Goal: Ask a question

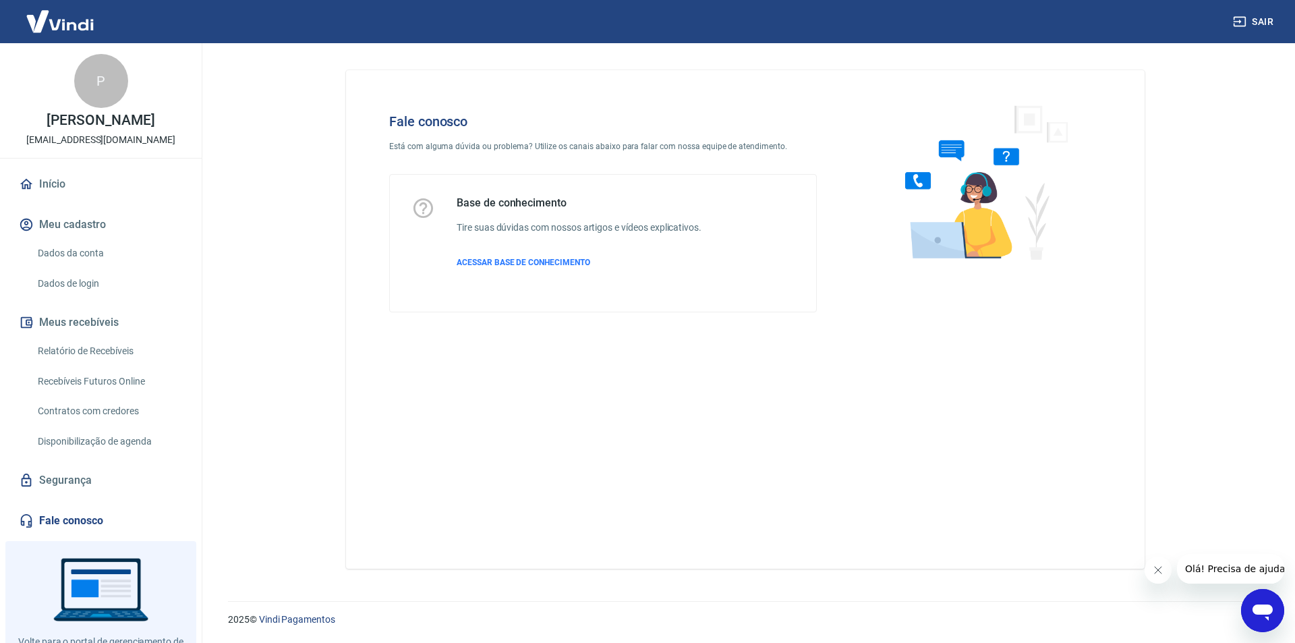
click at [1203, 563] on span "Olá! Precisa de ajuda?" at bounding box center [1236, 568] width 105 height 11
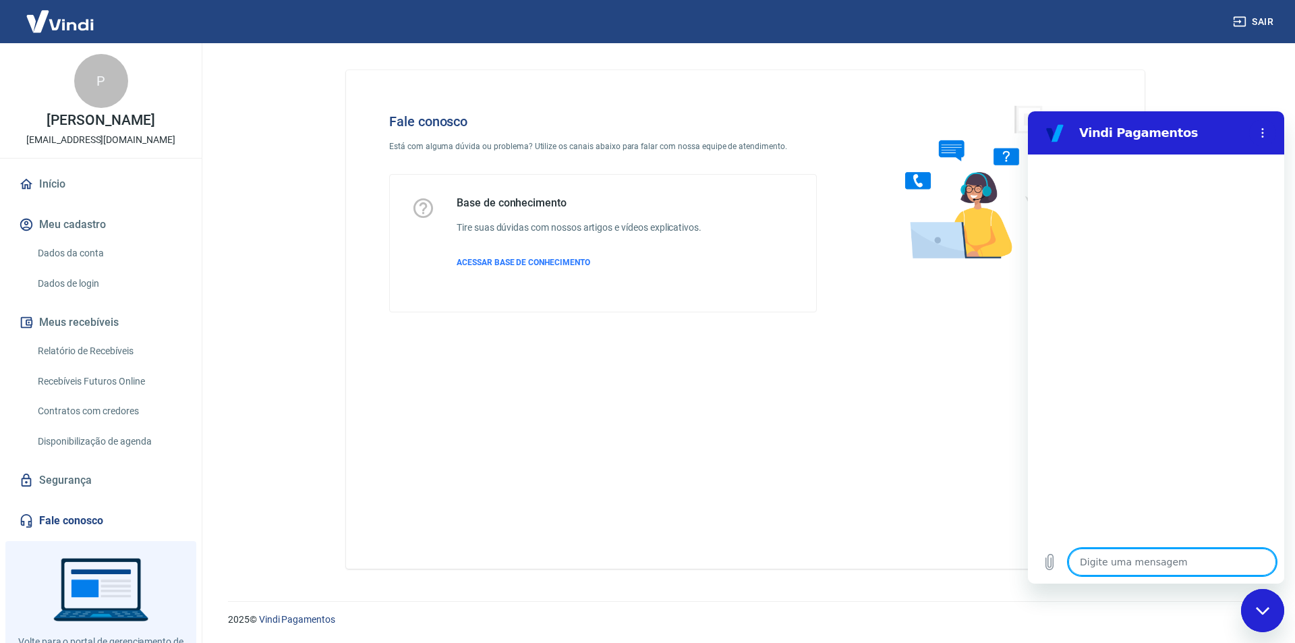
click at [1122, 567] on textarea at bounding box center [1172, 561] width 208 height 27
type textarea "b"
type textarea "x"
type textarea "bO"
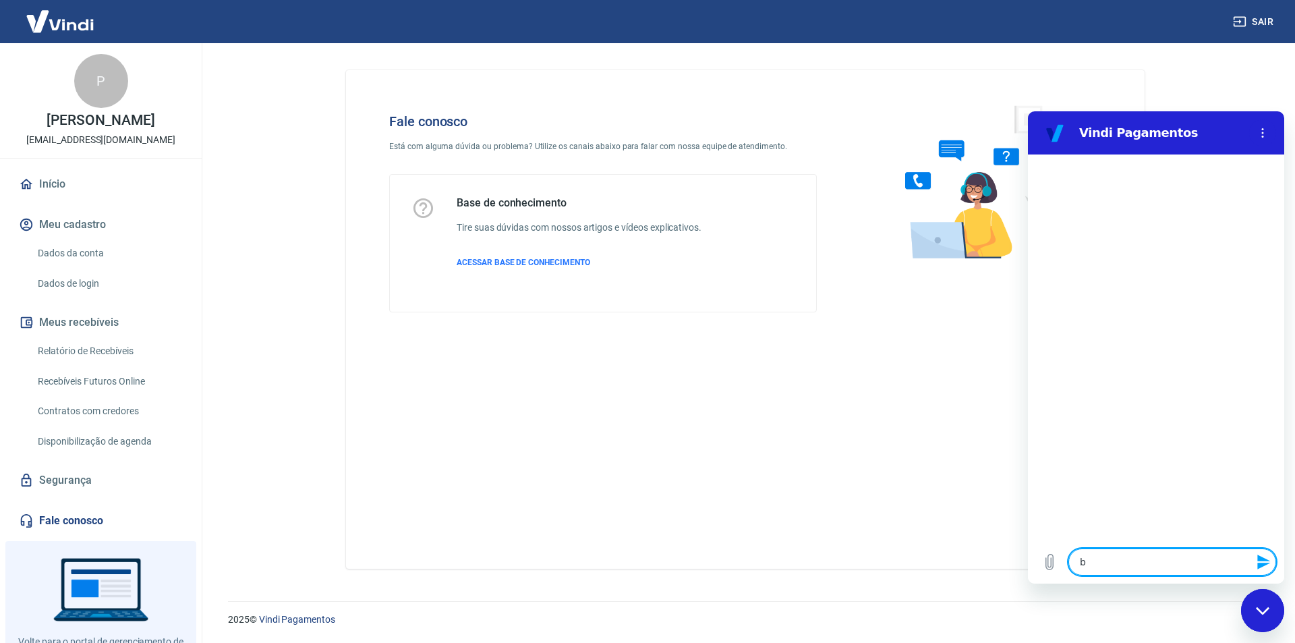
type textarea "x"
type textarea "b"
type textarea "x"
type textarea "B"
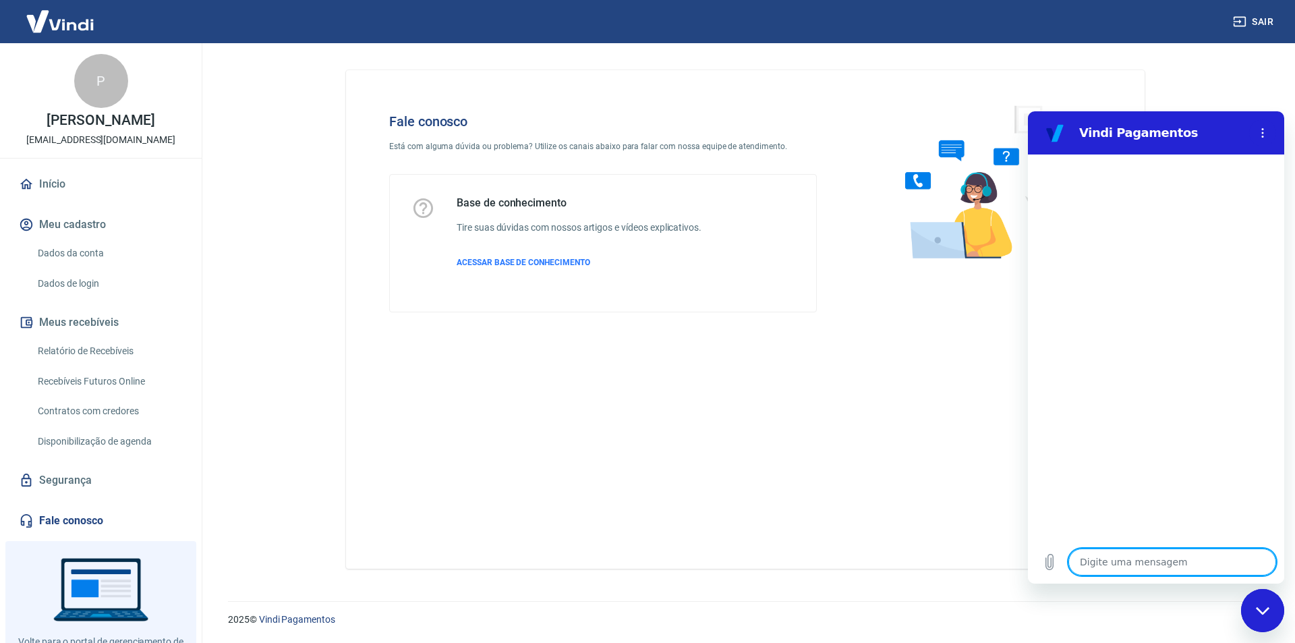
type textarea "x"
type textarea "Bo"
type textarea "x"
type textarea "Bom"
type textarea "x"
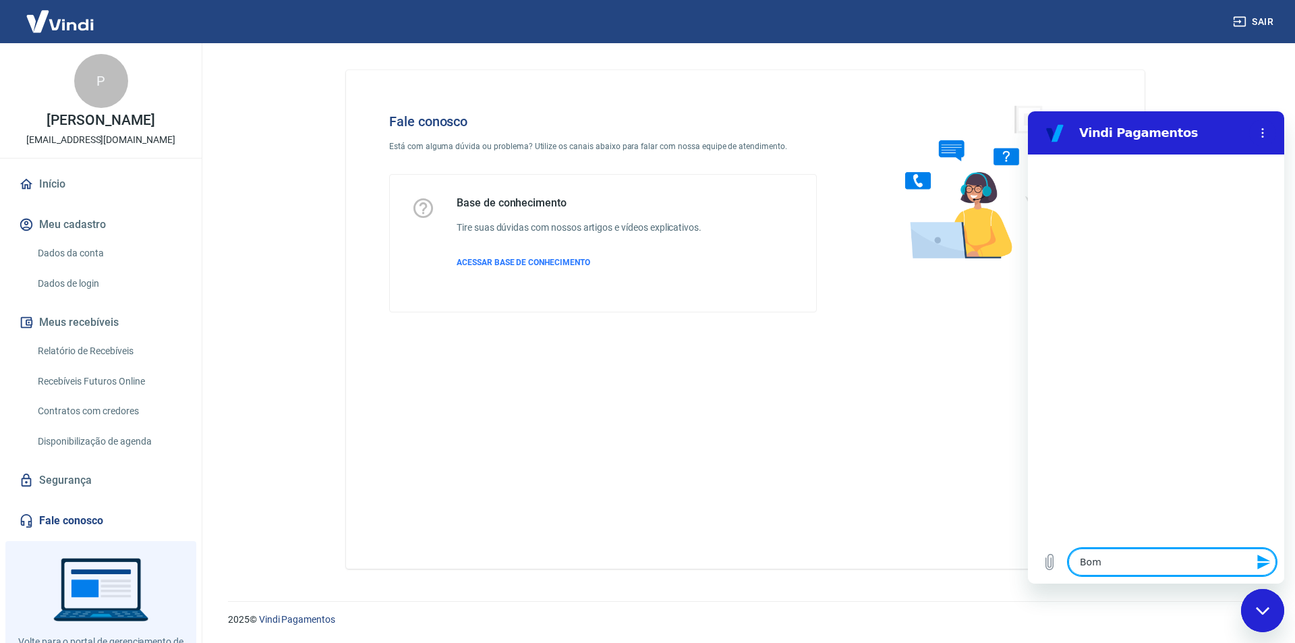
type textarea "Bom"
type textarea "x"
type textarea "Bom d"
type textarea "x"
type textarea "Bom di"
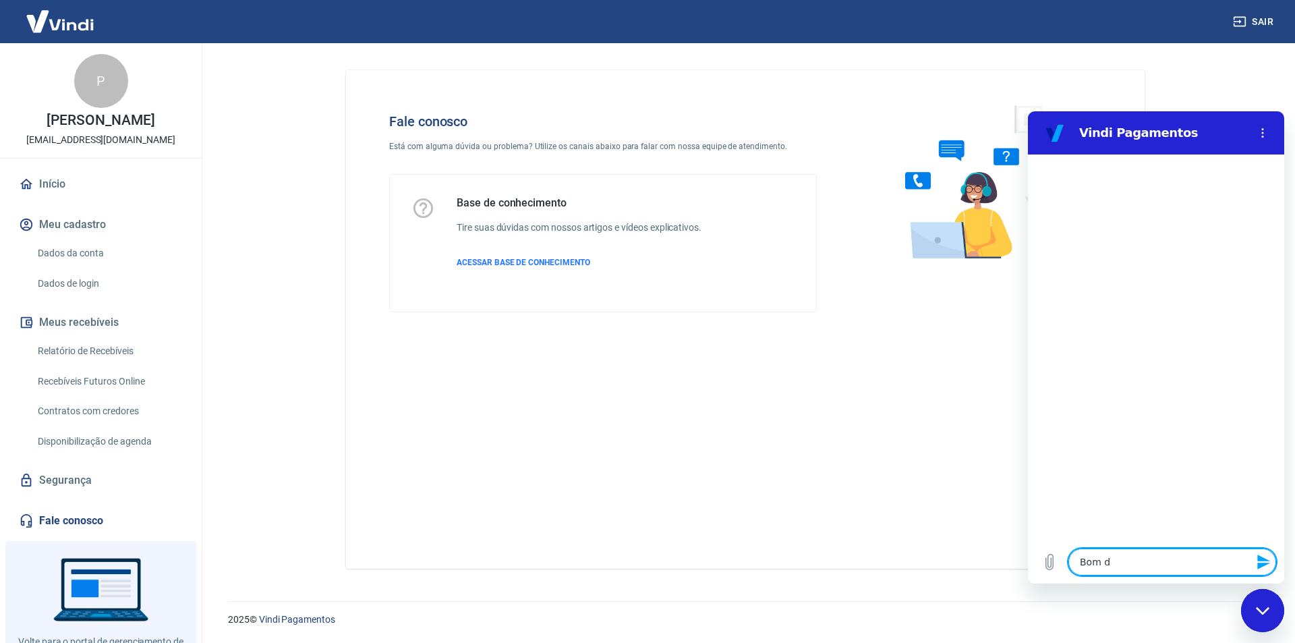
type textarea "x"
type textarea "Bom dia"
type textarea "x"
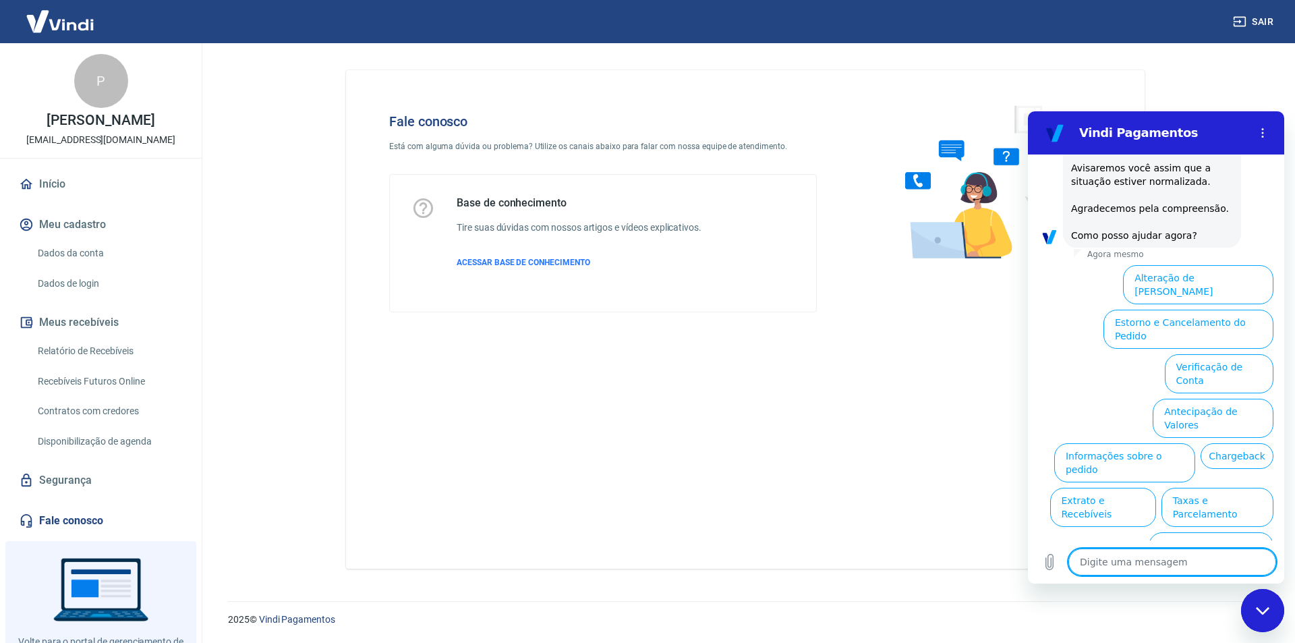
scroll to position [194, 0]
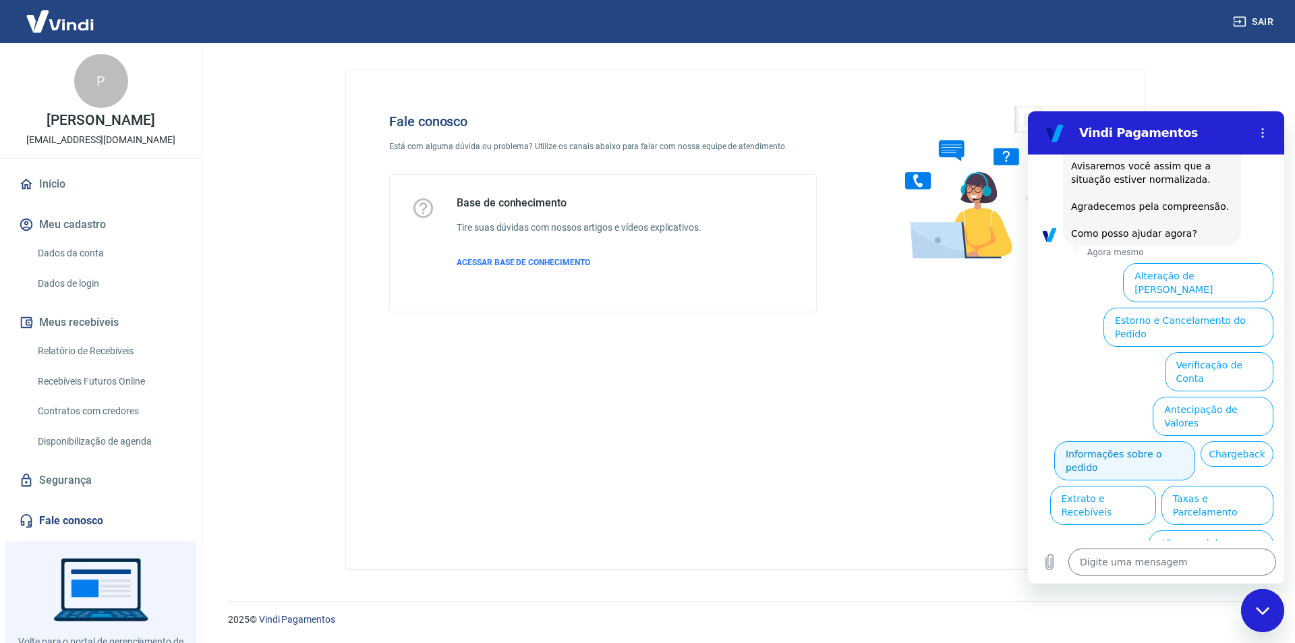
click at [1195, 441] on button "Informações sobre o pedido" at bounding box center [1124, 460] width 141 height 39
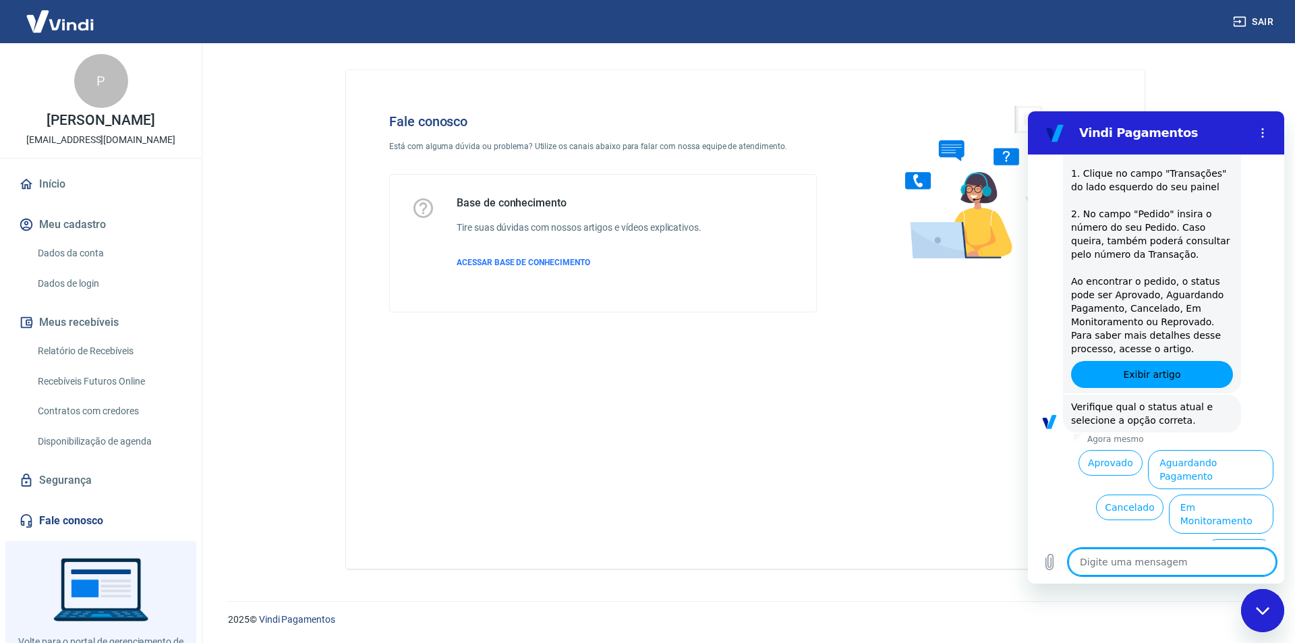
scroll to position [426, 0]
click at [1220, 454] on button "Aguardando Pagamento" at bounding box center [1210, 468] width 125 height 39
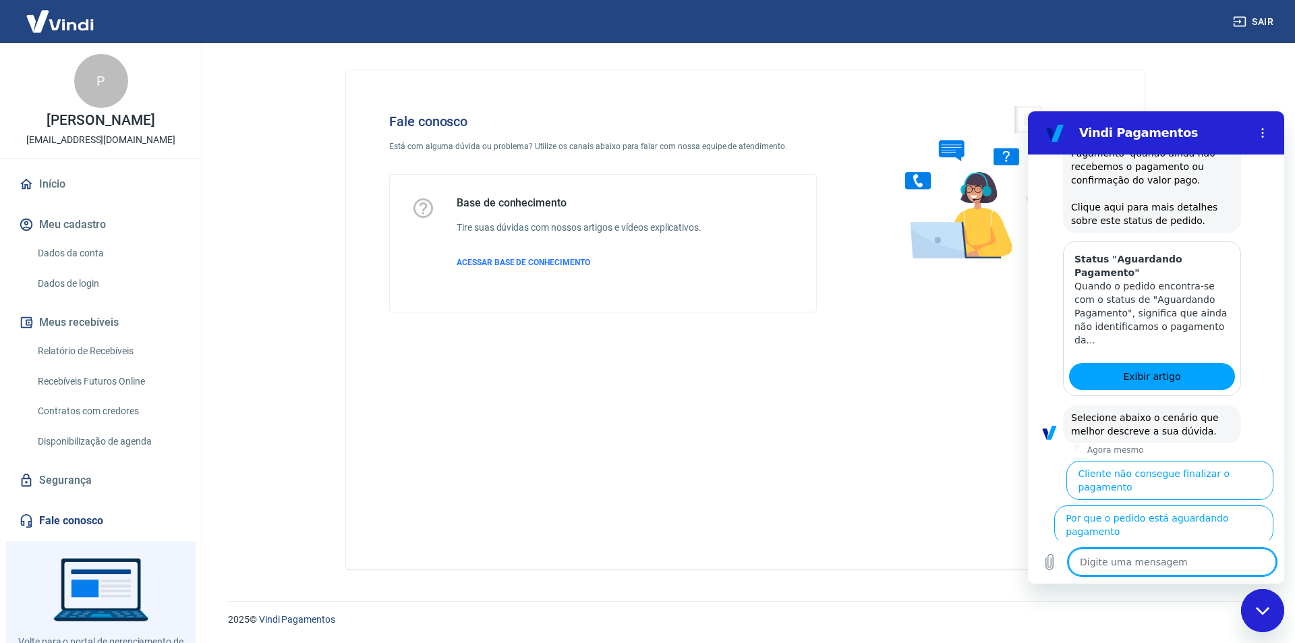
scroll to position [807, 0]
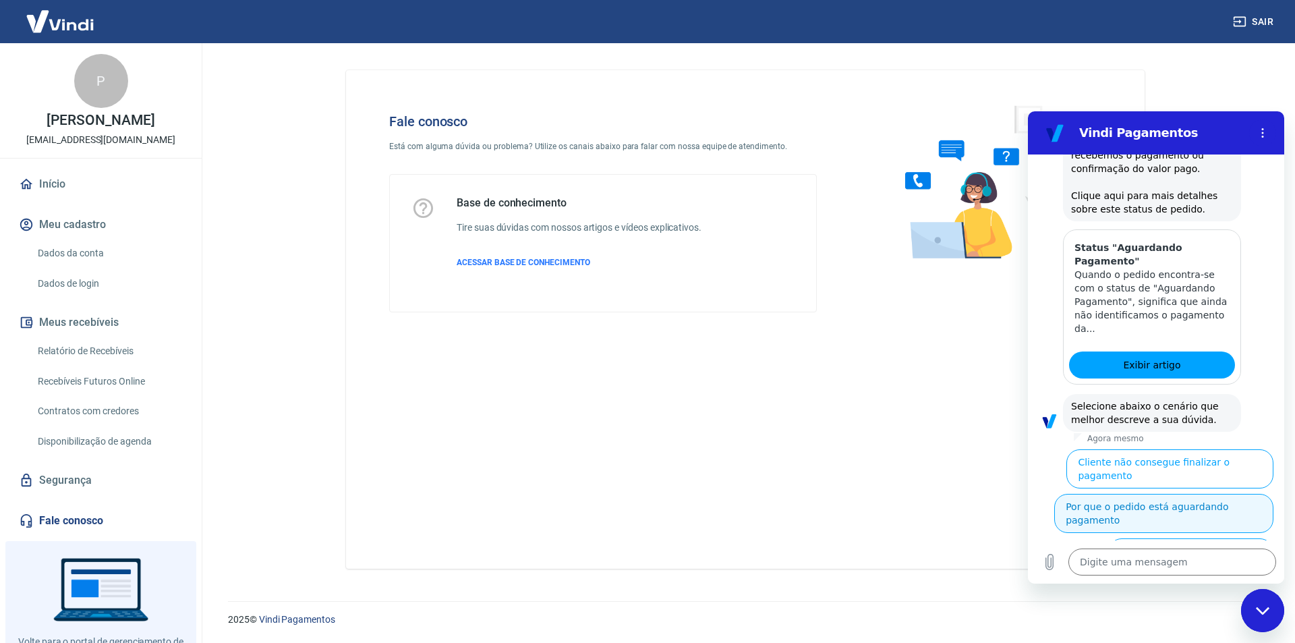
click at [1208, 494] on button "Por que o pedido está aguardando pagamento" at bounding box center [1163, 513] width 219 height 39
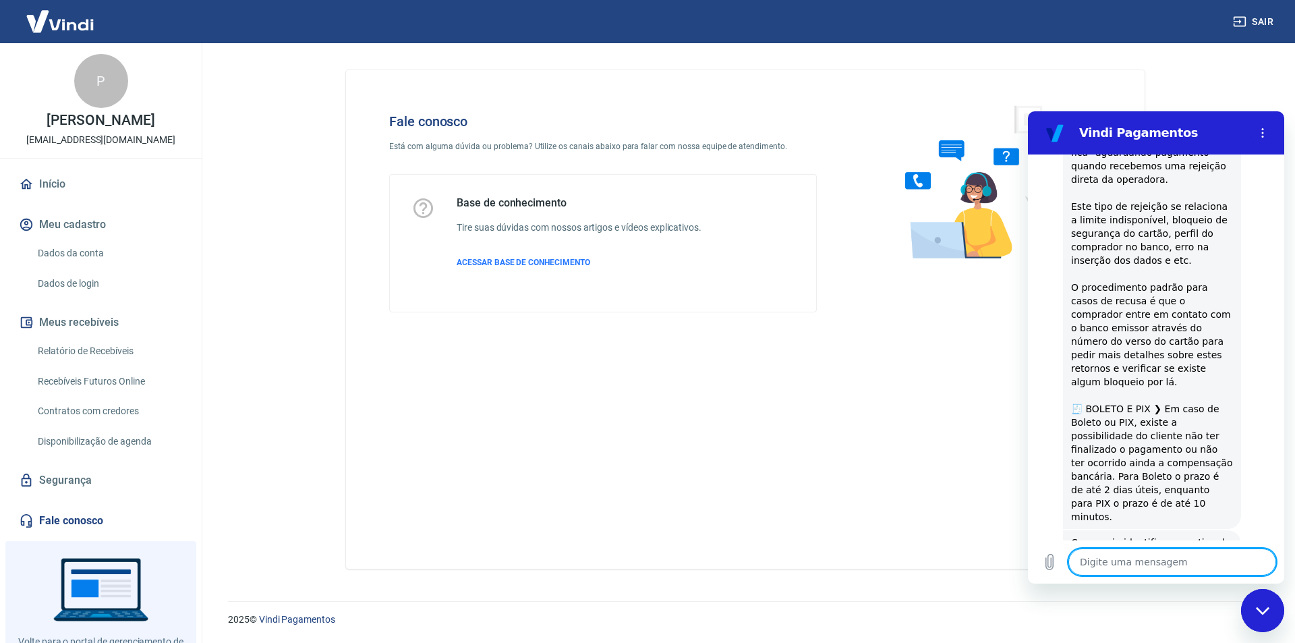
scroll to position [1334, 0]
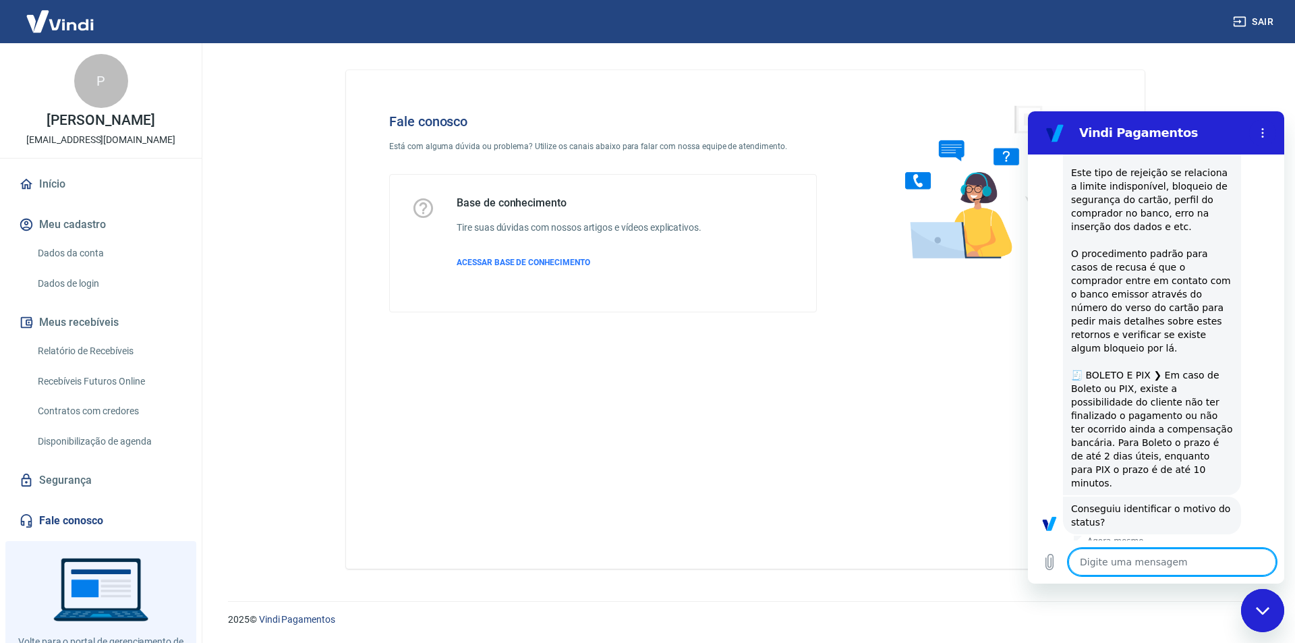
click at [1126, 556] on textarea at bounding box center [1172, 561] width 208 height 27
drag, startPoint x: 1199, startPoint y: 523, endPoint x: 1191, endPoint y: 545, distance: 22.8
click at [1199, 552] on button "Sim" at bounding box center [1207, 565] width 39 height 26
type textarea "x"
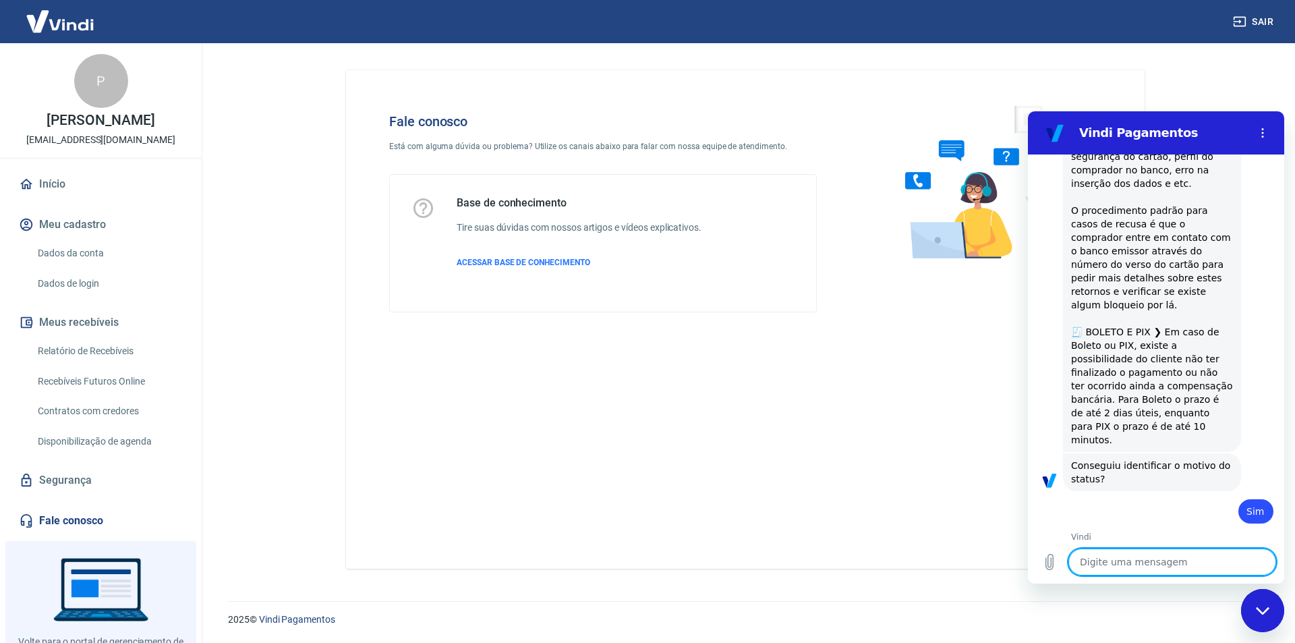
scroll to position [1410, 0]
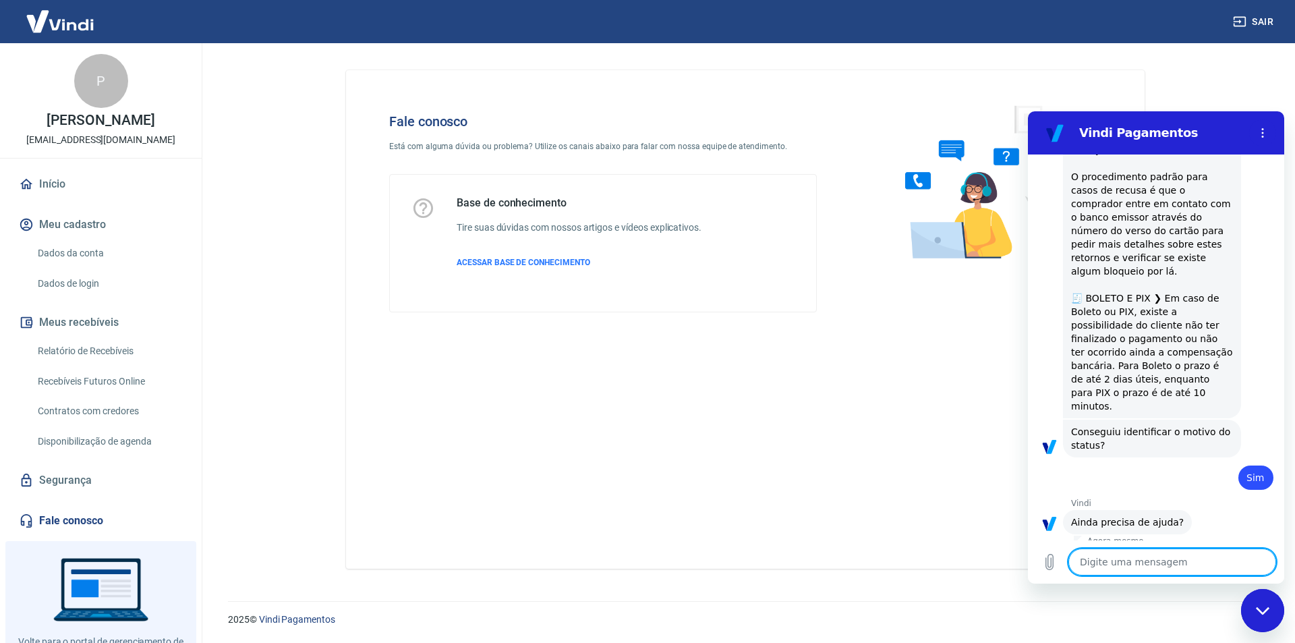
click at [1158, 565] on textarea at bounding box center [1172, 561] width 208 height 27
type textarea "S"
type textarea "x"
type textarea "Si"
type textarea "x"
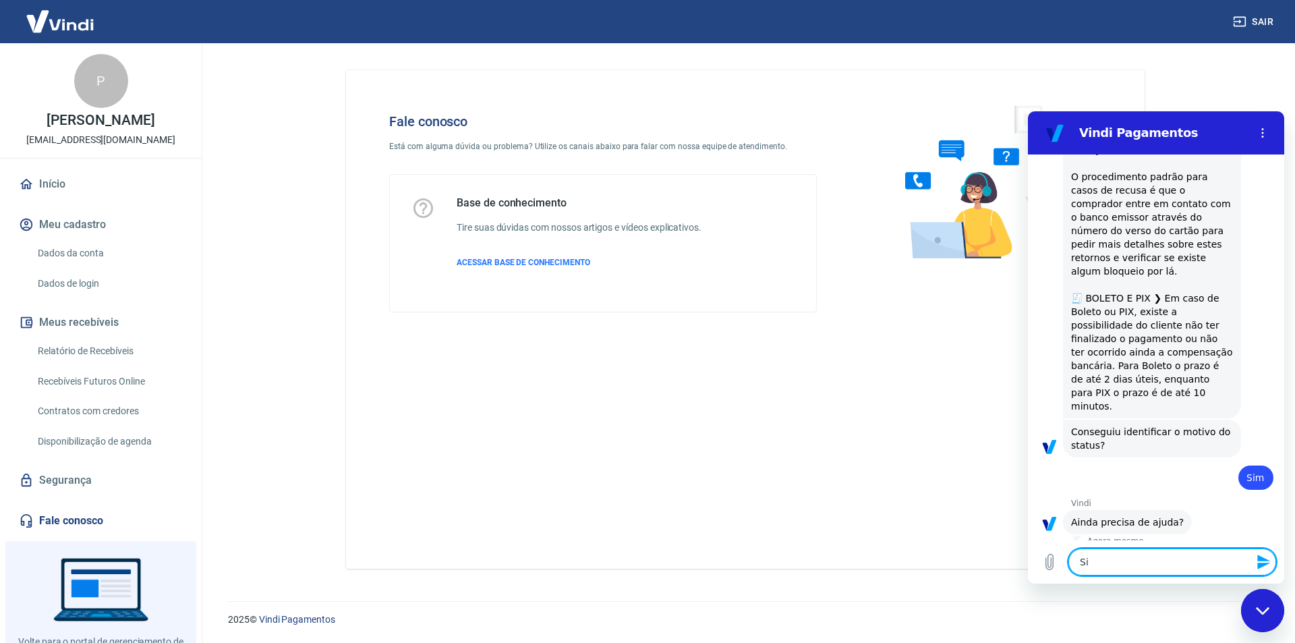
type textarea "Sim"
type textarea "x"
type textarea "C"
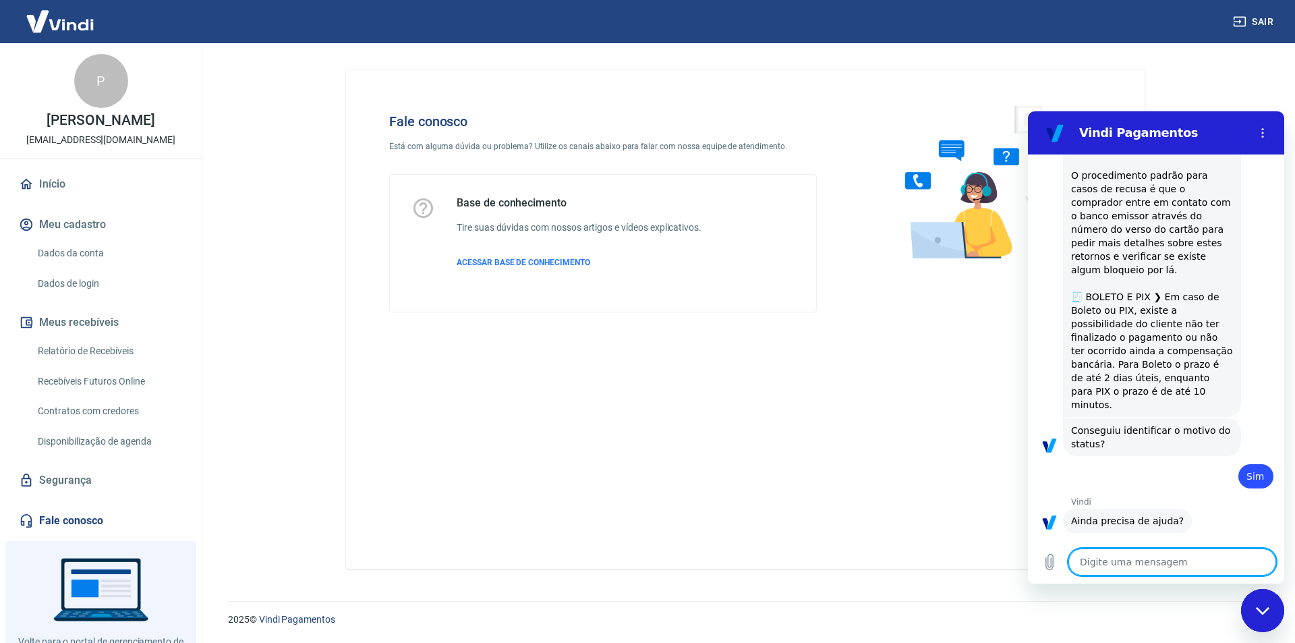
type textarea "x"
type textarea "Cl"
type textarea "x"
type textarea "Cli"
type textarea "x"
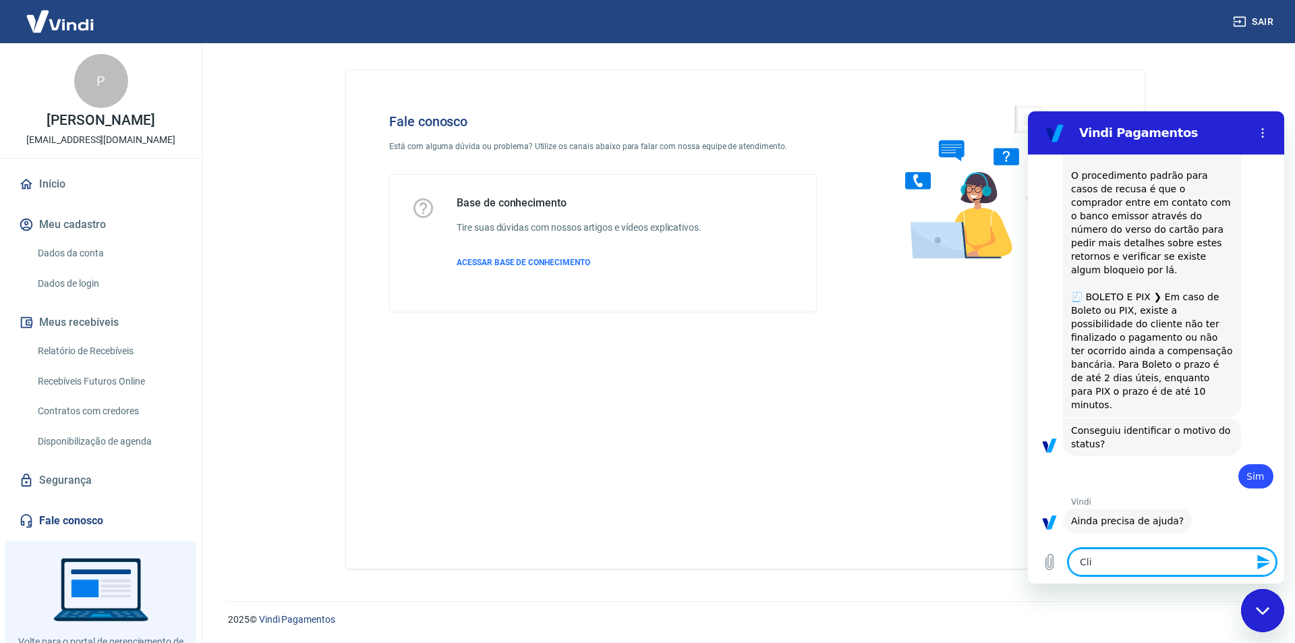
type textarea "Clie"
type textarea "x"
type textarea "Clien"
type textarea "x"
type textarea "Client"
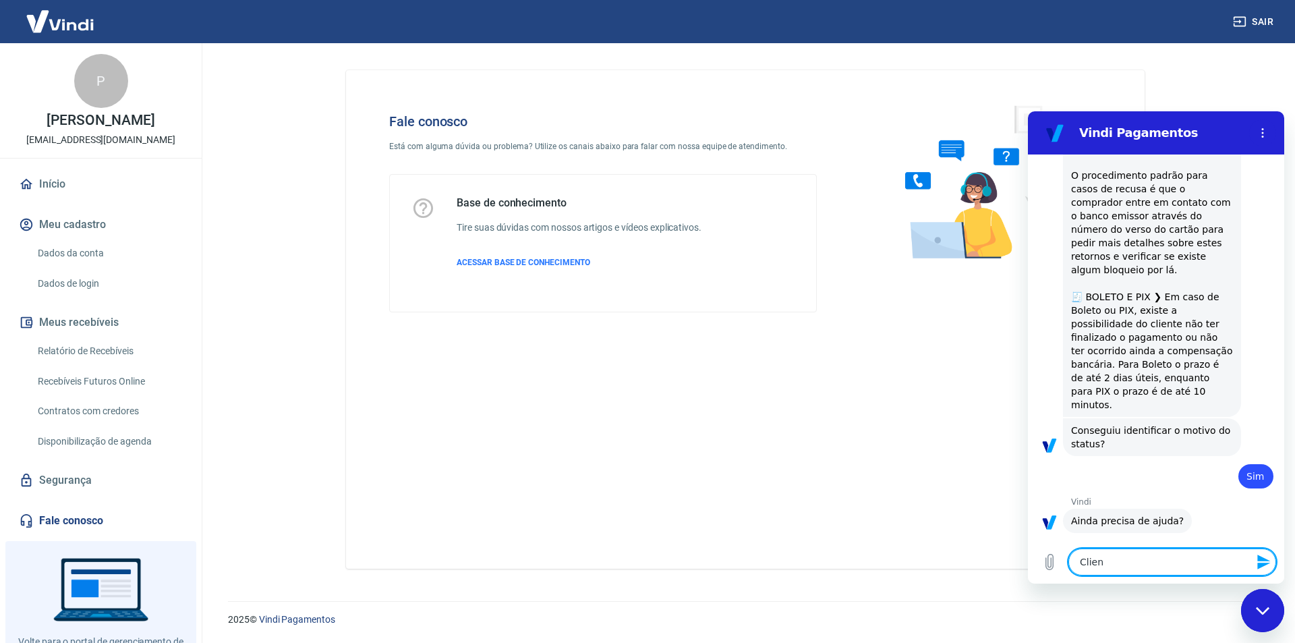
type textarea "x"
type textarea "Cliente"
type textarea "x"
type textarea "Cliente"
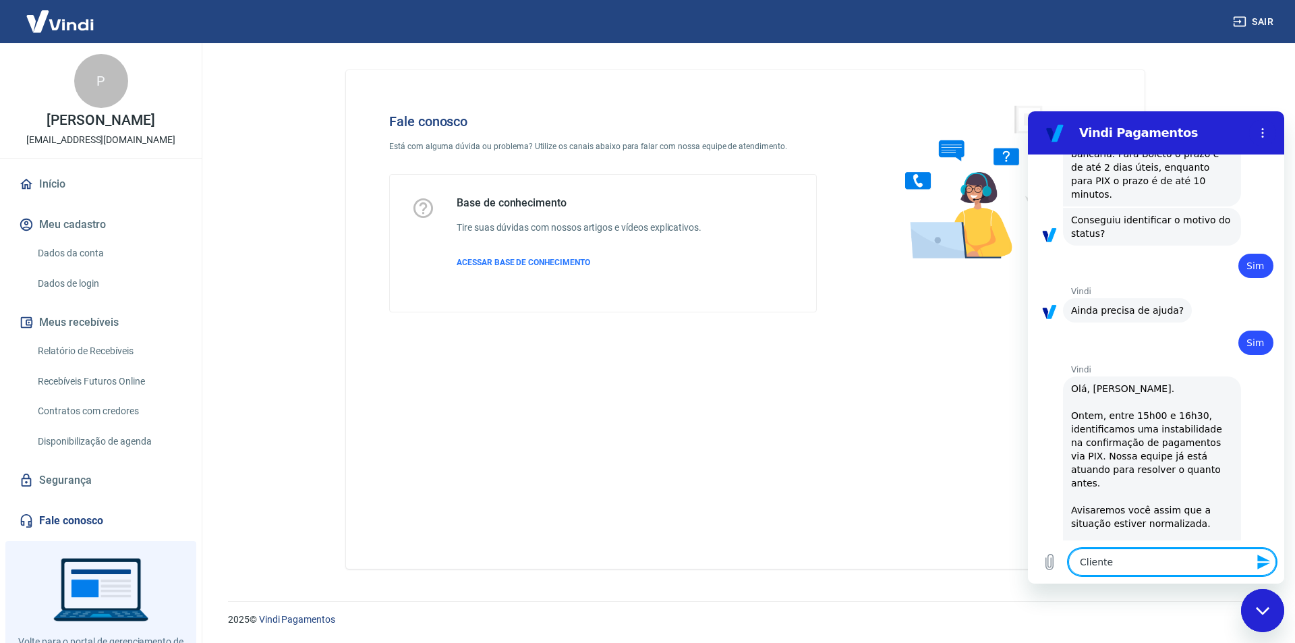
type textarea "x"
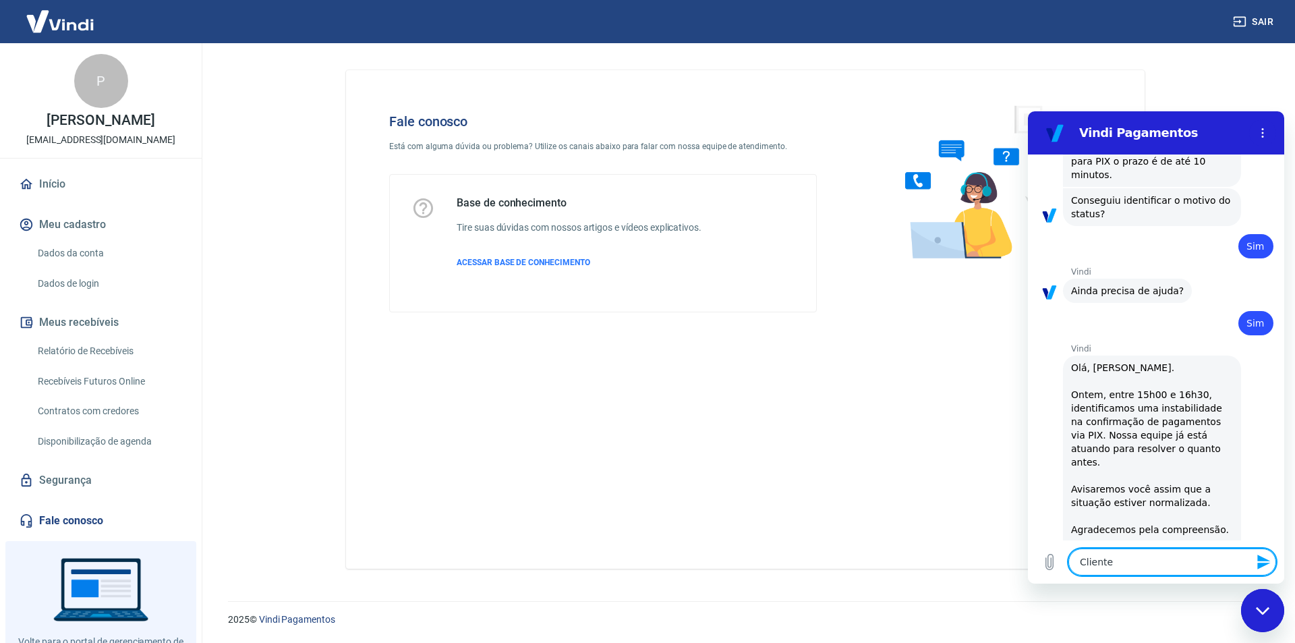
type textarea "Cliente p"
type textarea "x"
type textarea "Cliente pa"
type textarea "x"
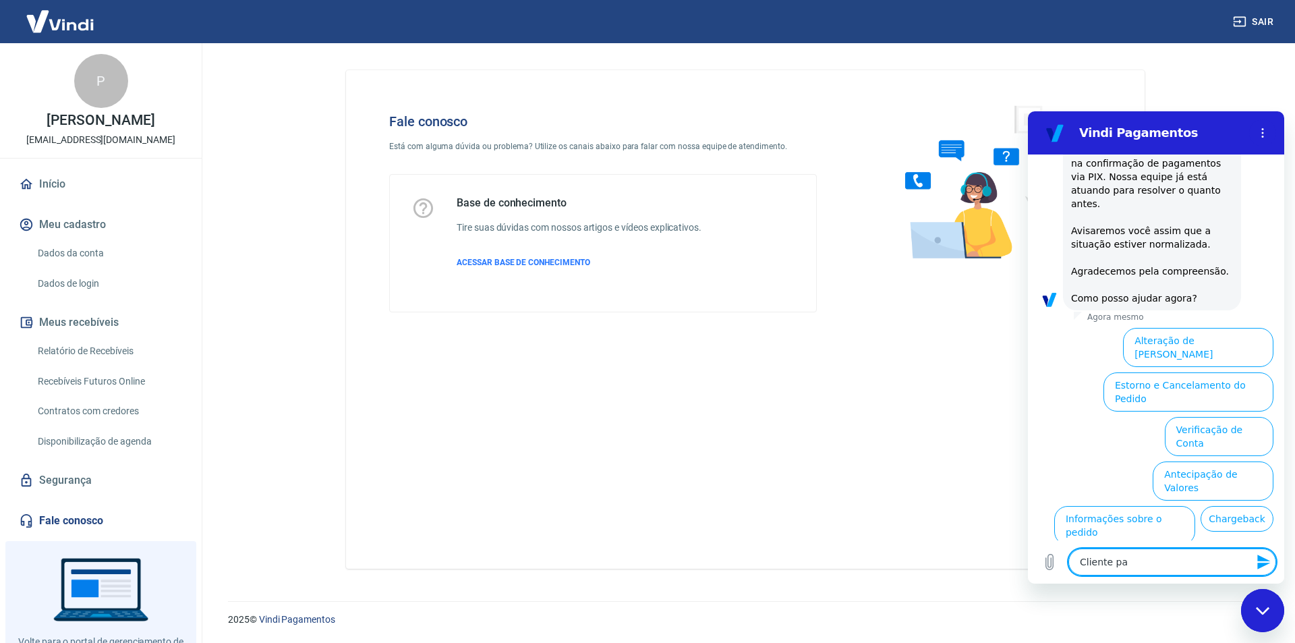
type textarea "Cliente pag"
type textarea "x"
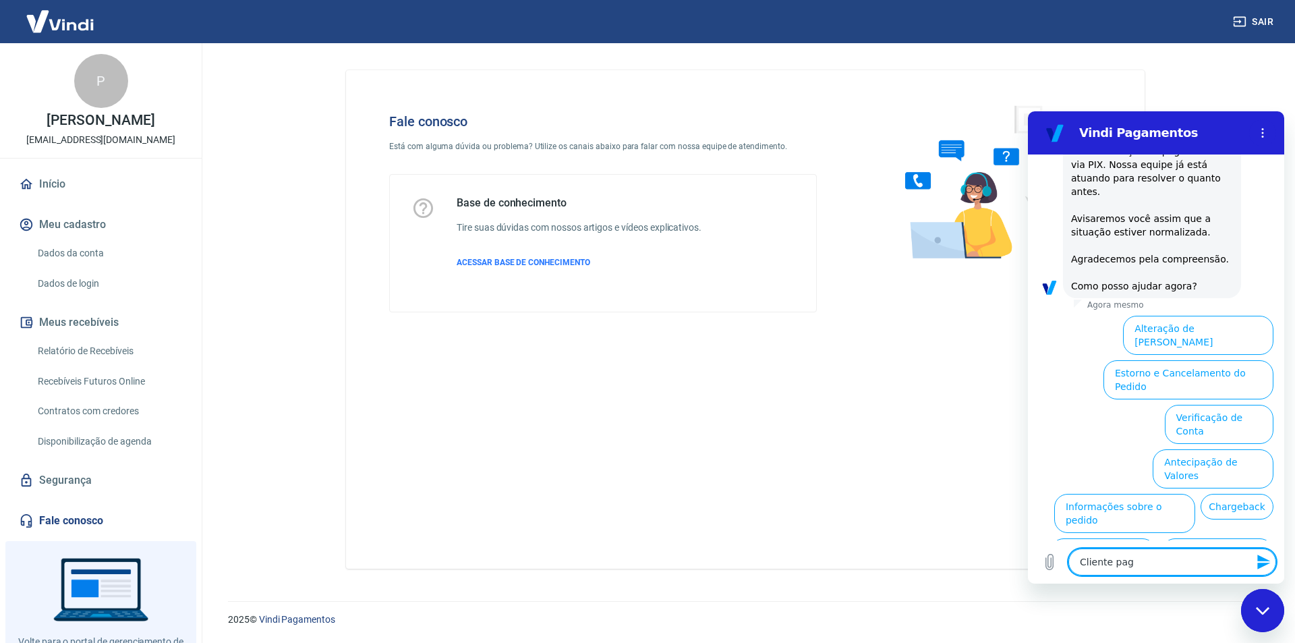
scroll to position [1924, 0]
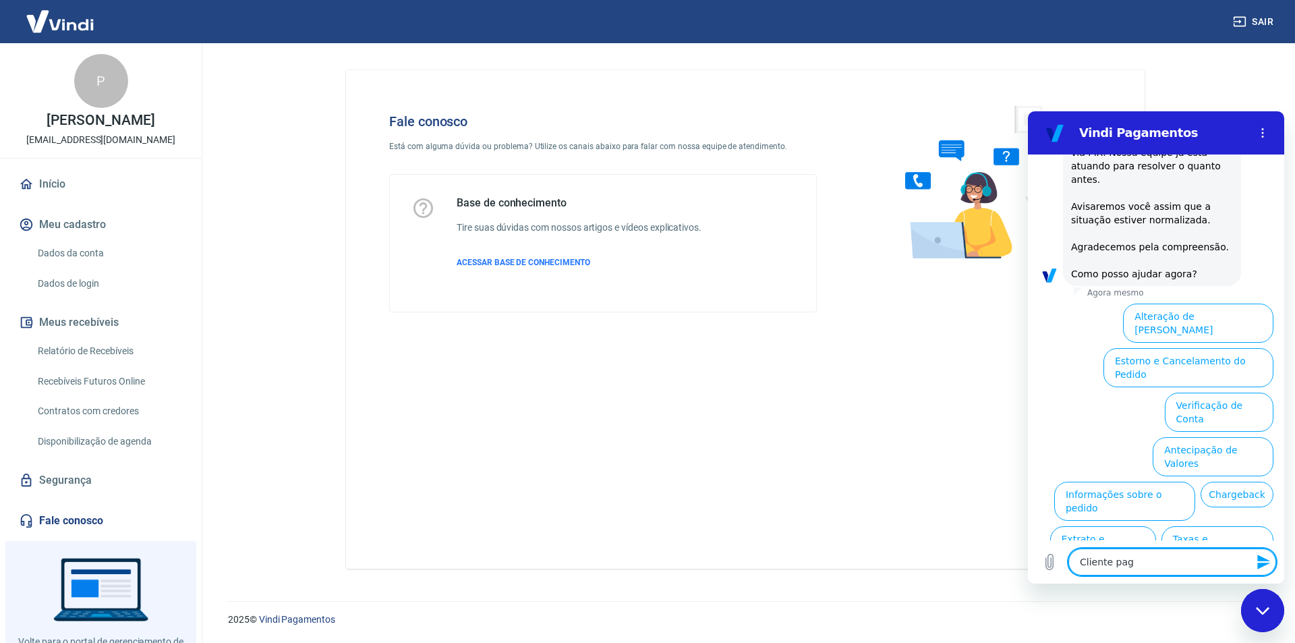
type textarea "Cliente pago"
type textarea "x"
type textarea "Cliente pagou"
type textarea "x"
type textarea "Cliente pagou"
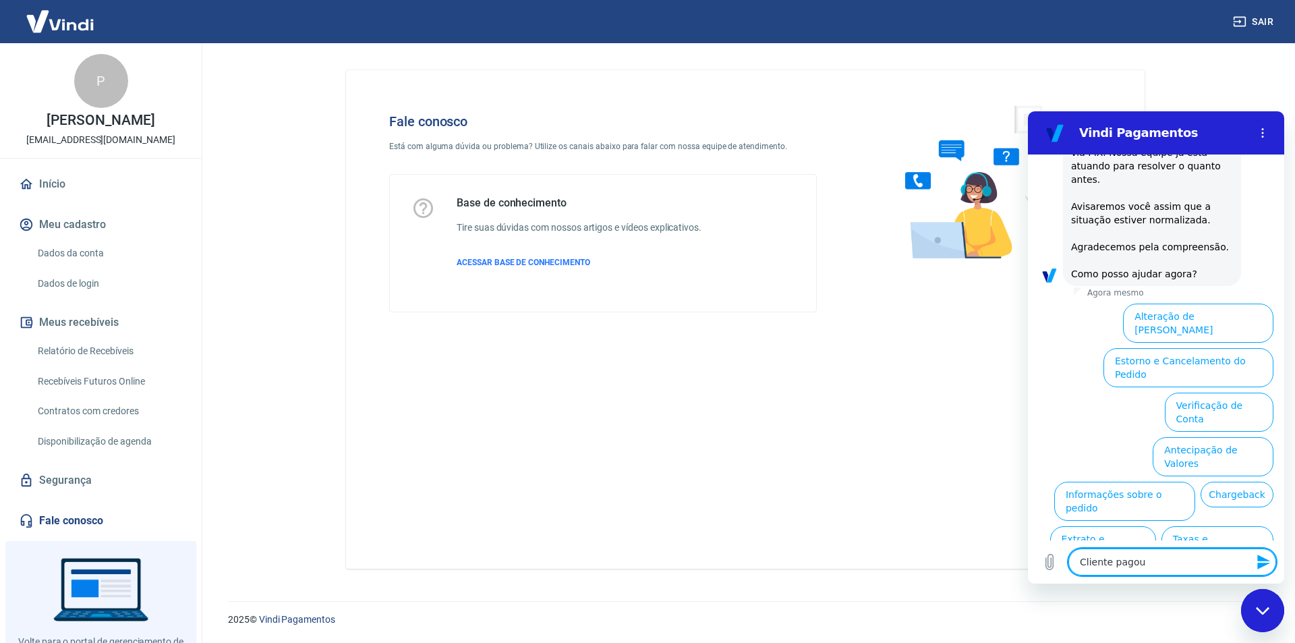
type textarea "x"
type textarea "Cliente pagou p"
type textarea "x"
type textarea "Cliente pagou pi"
type textarea "x"
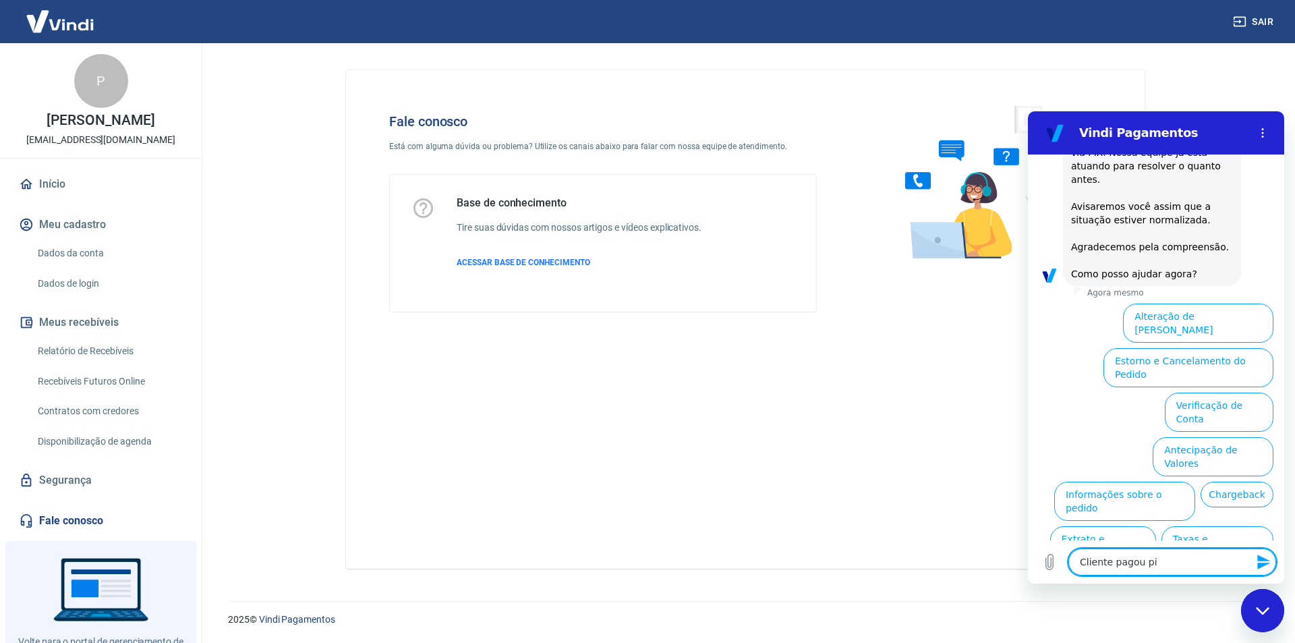
type textarea "Cliente pagou pix"
type textarea "x"
type textarea "Cliente pagou pix"
type textarea "x"
type textarea "Cliente pagou pix f"
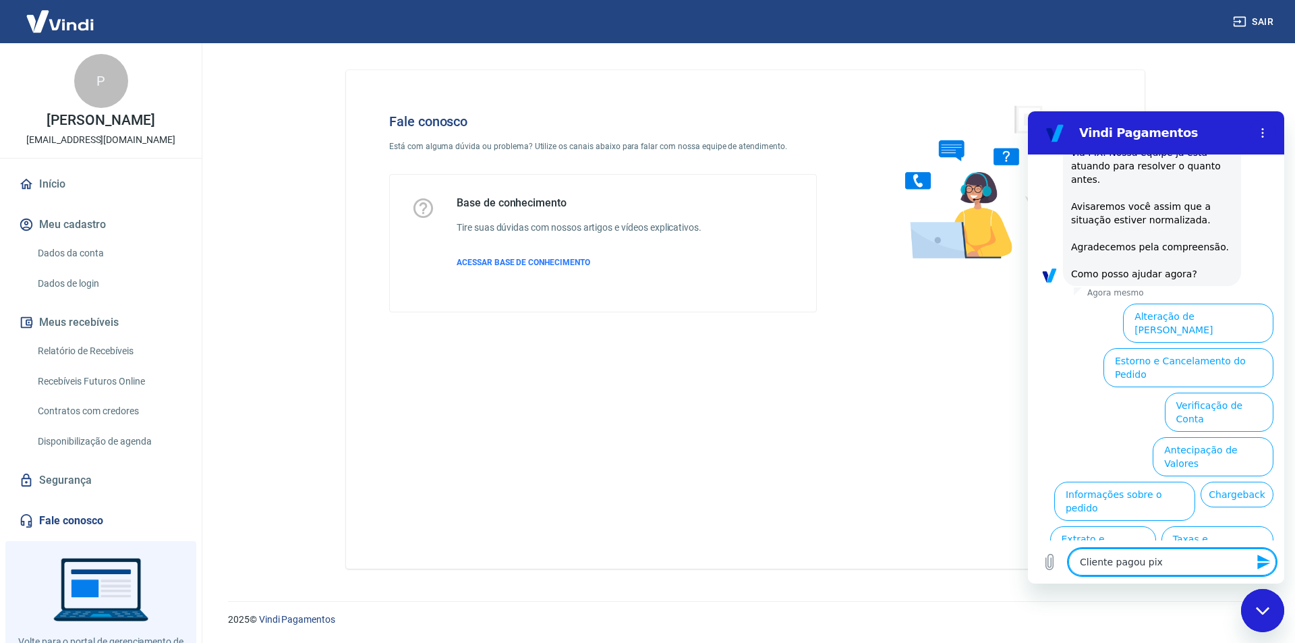
type textarea "x"
type textarea "Cliente pagou pix fa"
type textarea "x"
type textarea "Cliente pagou pix faz"
type textarea "x"
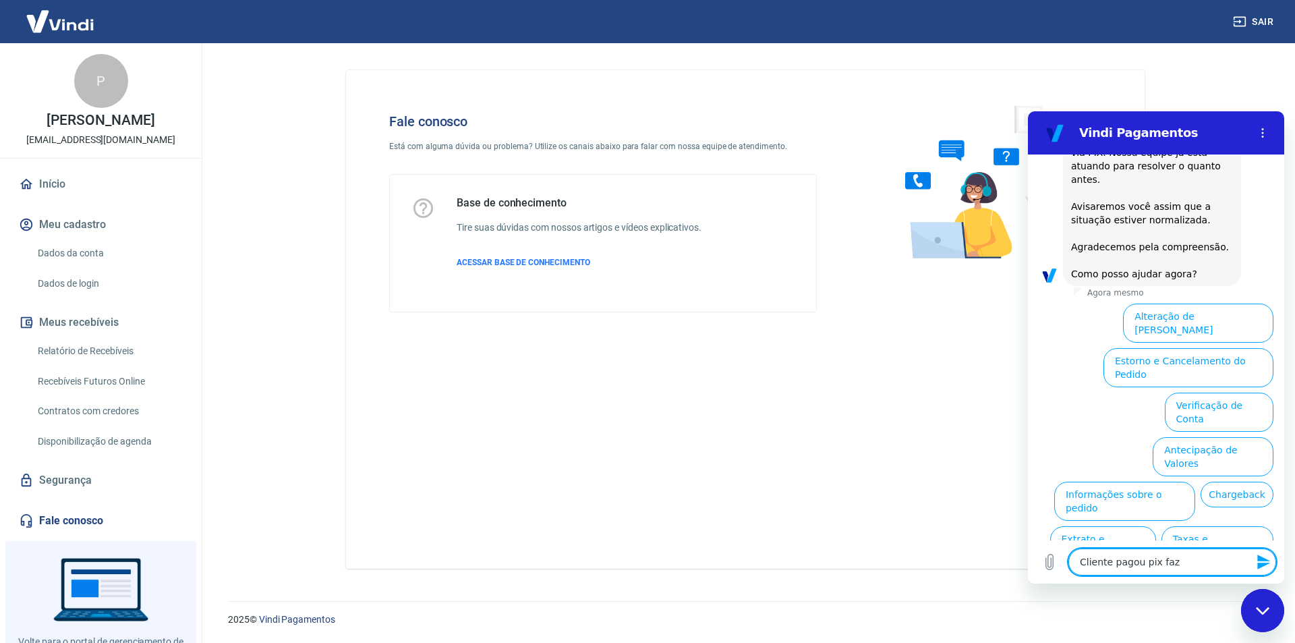
type textarea "Cliente pagou pix faz"
type textarea "x"
type textarea "Cliente pagou pix faz 1"
type textarea "x"
type textarea "Cliente pagou pix faz 1"
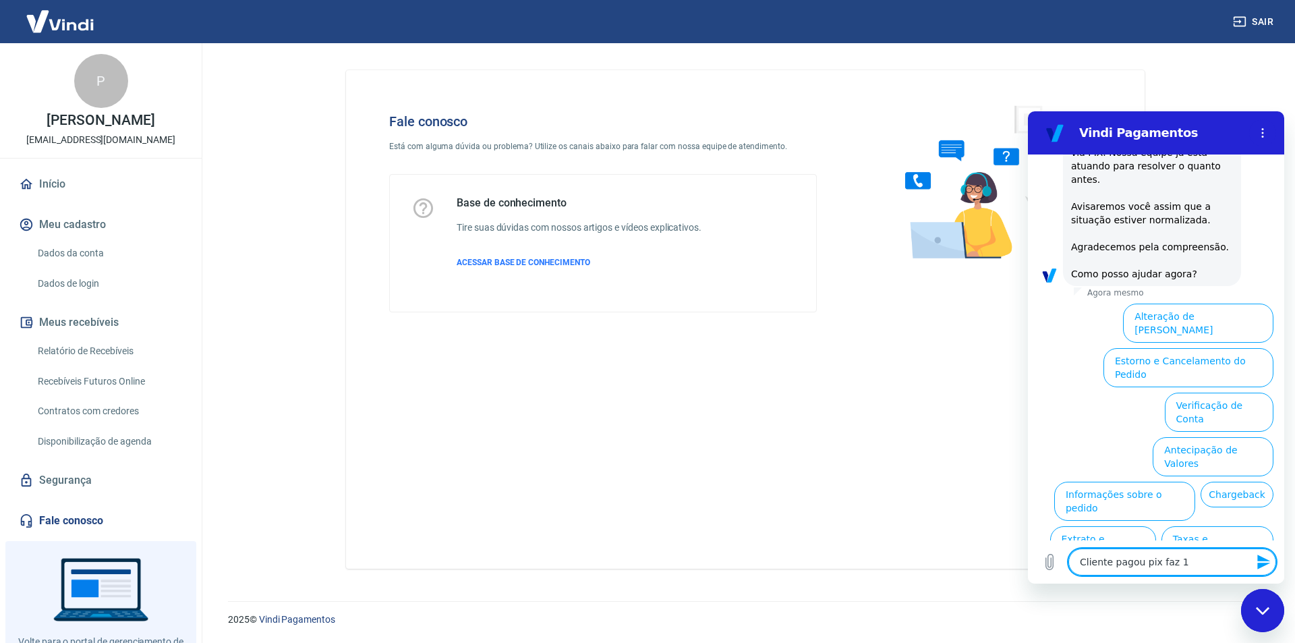
type textarea "x"
type textarea "Cliente pagou pix faz 1 d"
type textarea "x"
type textarea "Cliente pagou pix faz 1 di"
type textarea "x"
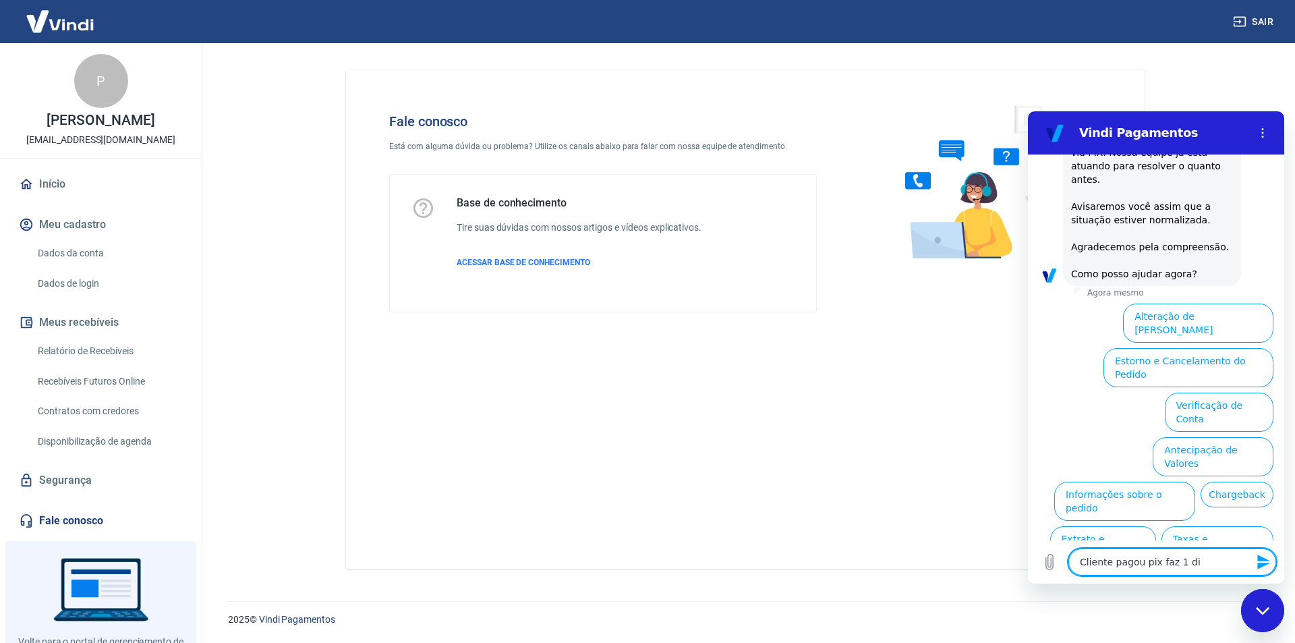
type textarea "Cliente pagou pix faz 1 dia"
type textarea "x"
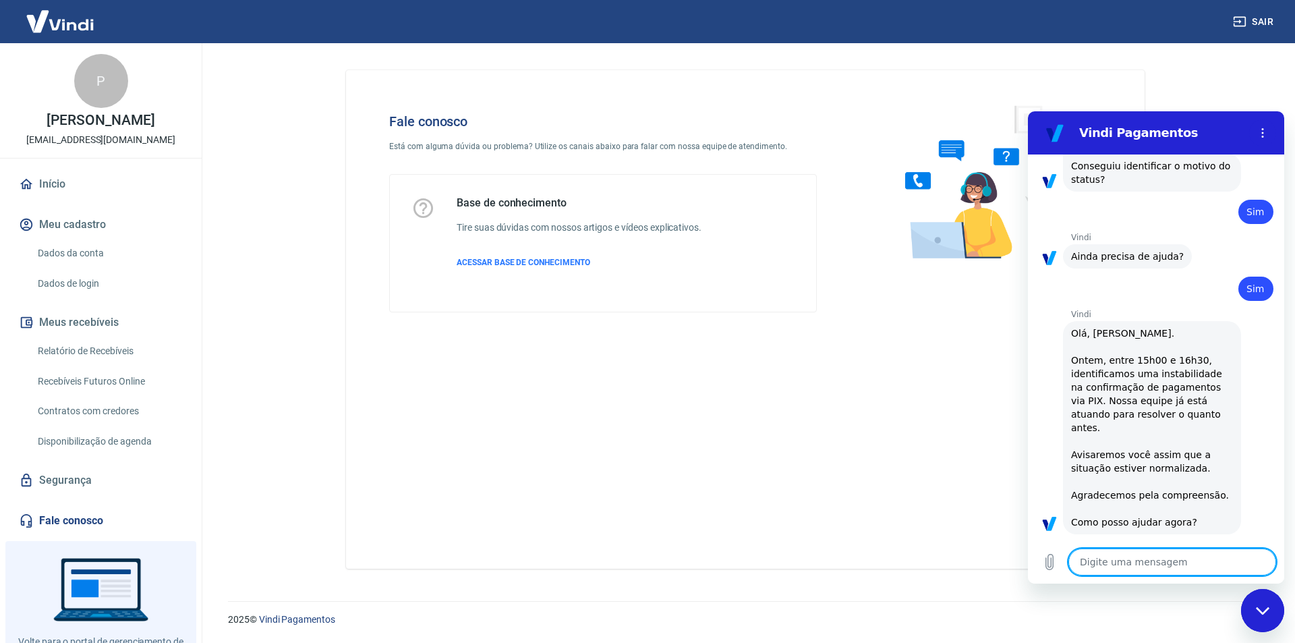
type textarea "x"
type textarea "E"
type textarea "x"
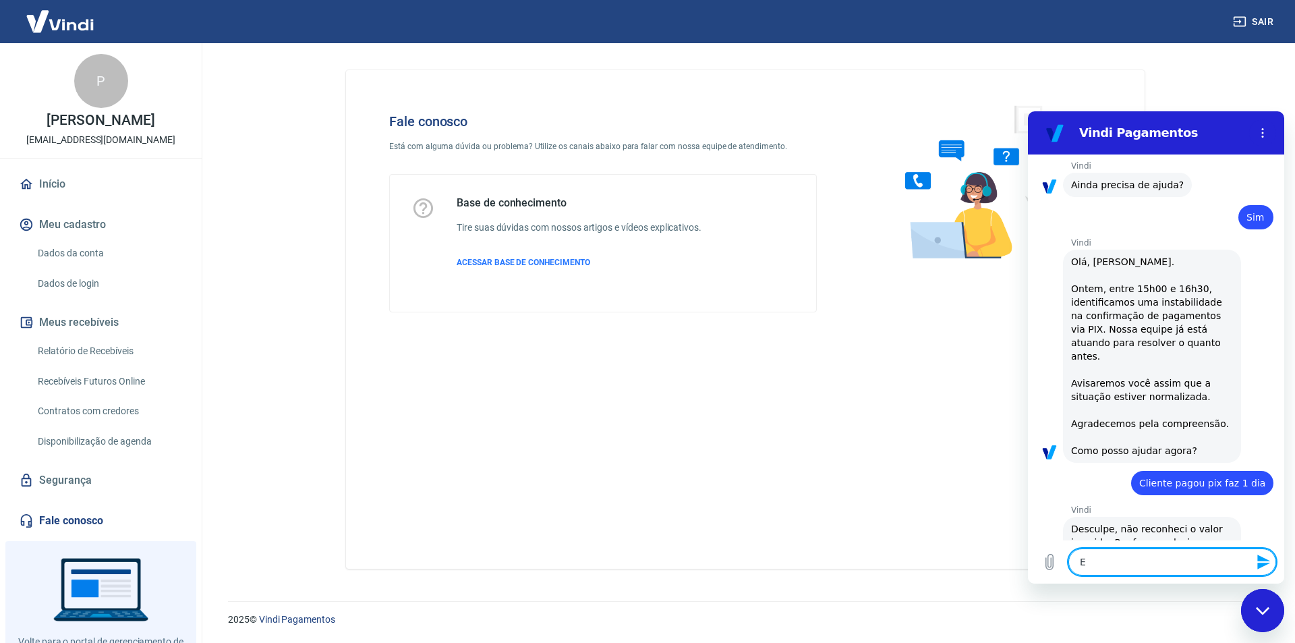
type textarea "E"
type textarea "x"
type textarea "E a"
type textarea "x"
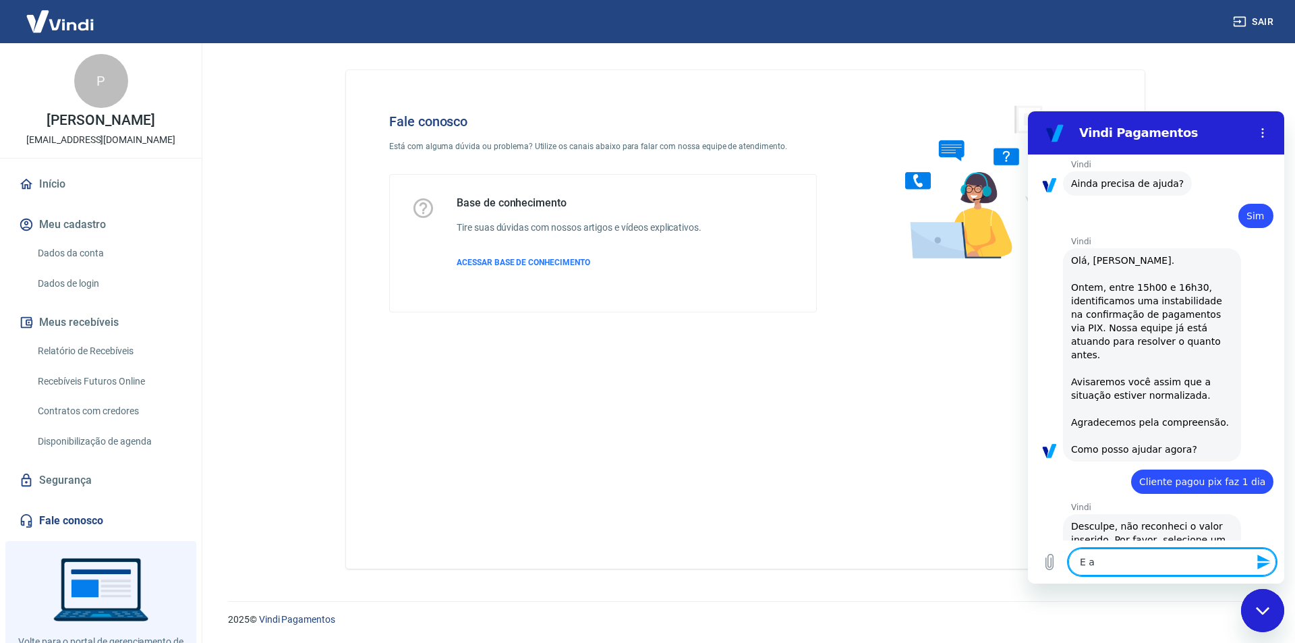
type textarea "E ai"
type textarea "x"
type textarea "E ain"
type textarea "x"
type textarea "E aind"
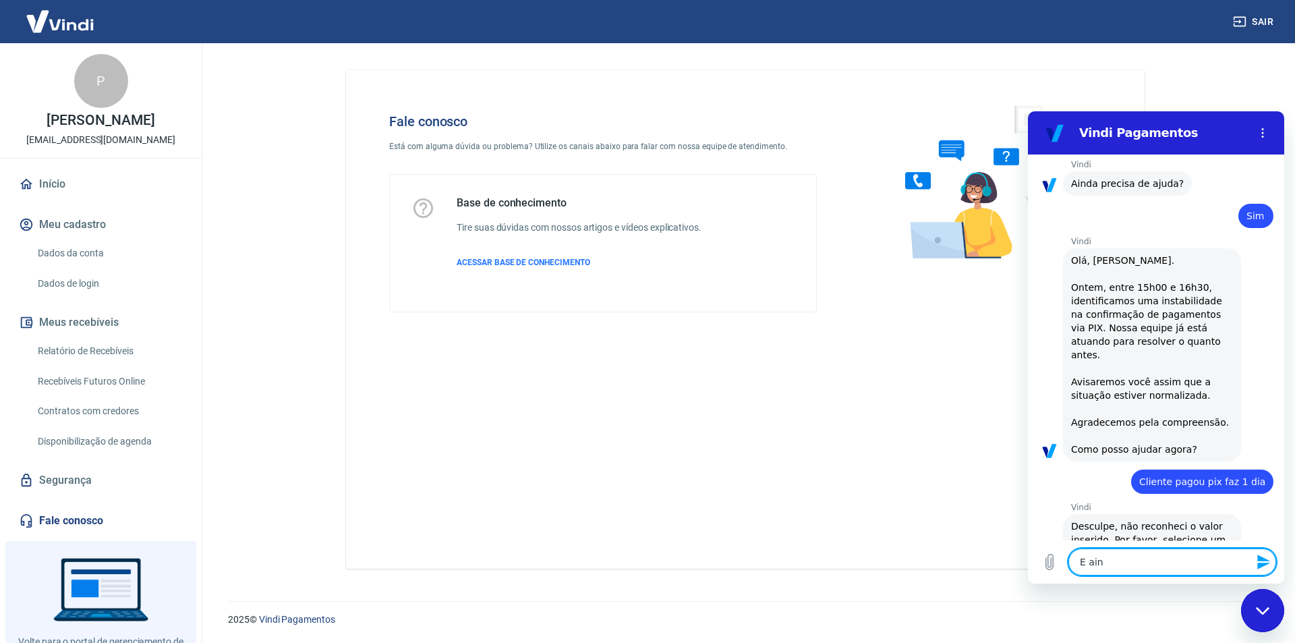
type textarea "x"
type textarea "E ainda"
type textarea "x"
type textarea "E ainda"
type textarea "x"
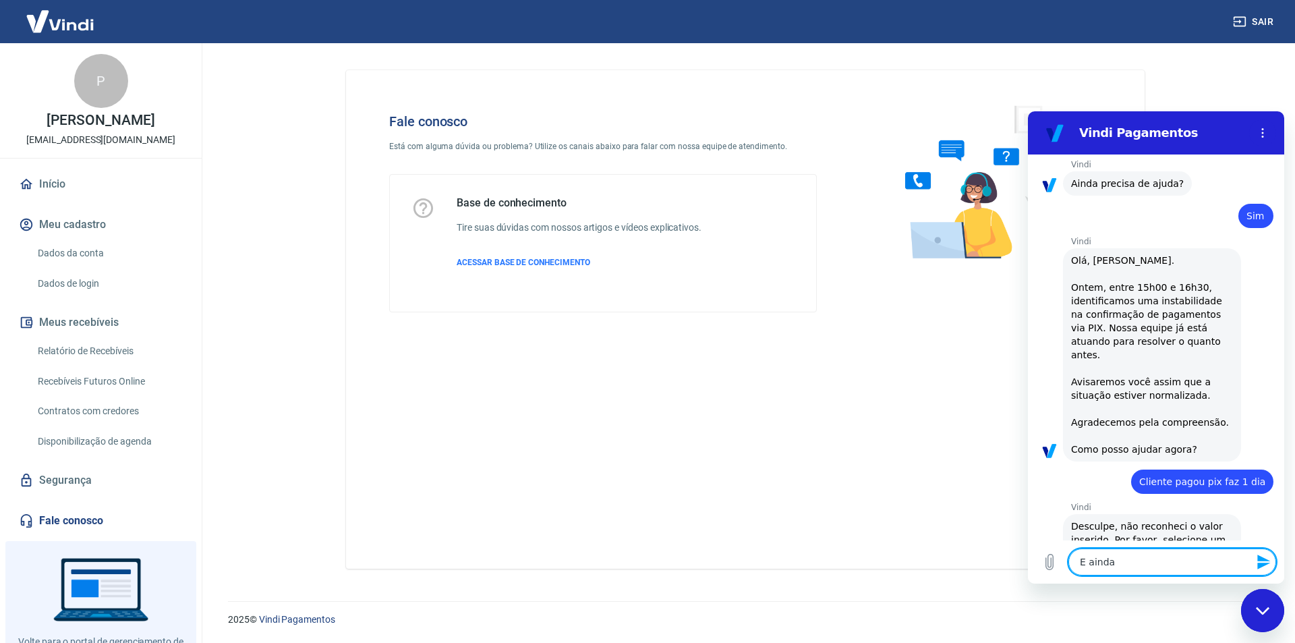
type textarea "E ainda"
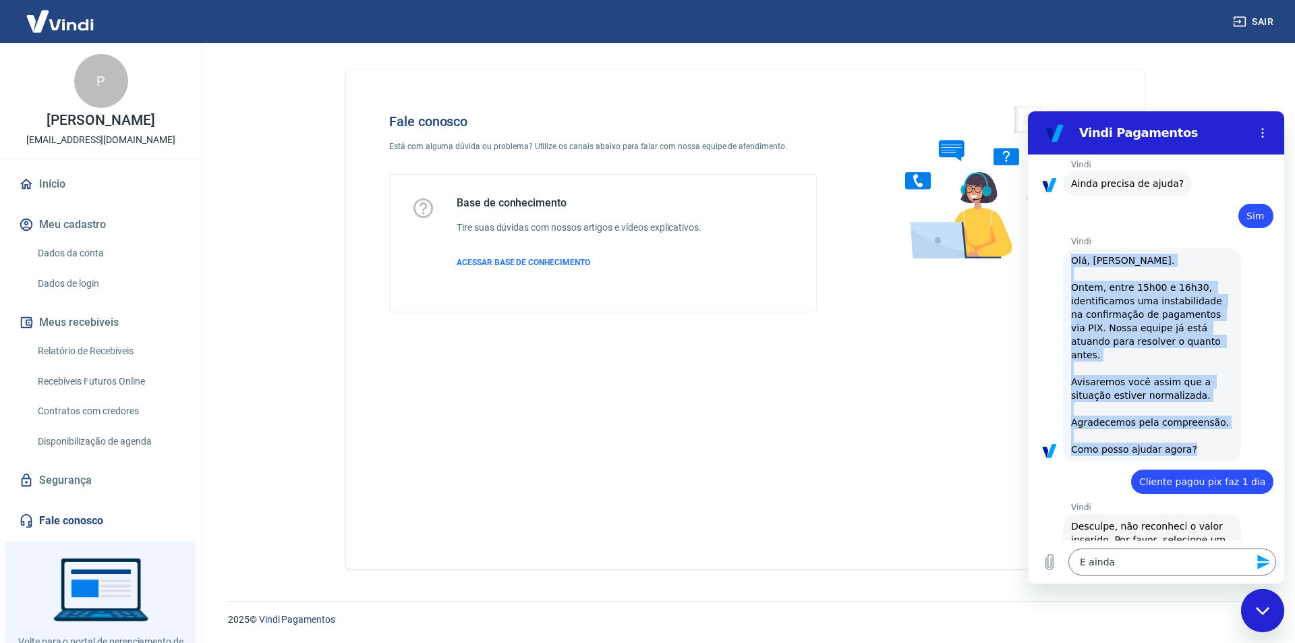
drag, startPoint x: 1066, startPoint y: 235, endPoint x: 1207, endPoint y: 409, distance: 224.9
click at [1207, 409] on div "Vindi diz: Olá, [PERSON_NAME]. Ontem, entre 15h00 e 16h30, identificamos uma in…" at bounding box center [1152, 354] width 178 height 213
copy span "Olá, [PERSON_NAME]. Ontem, entre 15h00 e 16h30, identificamos uma instabilidade…"
type textarea "x"
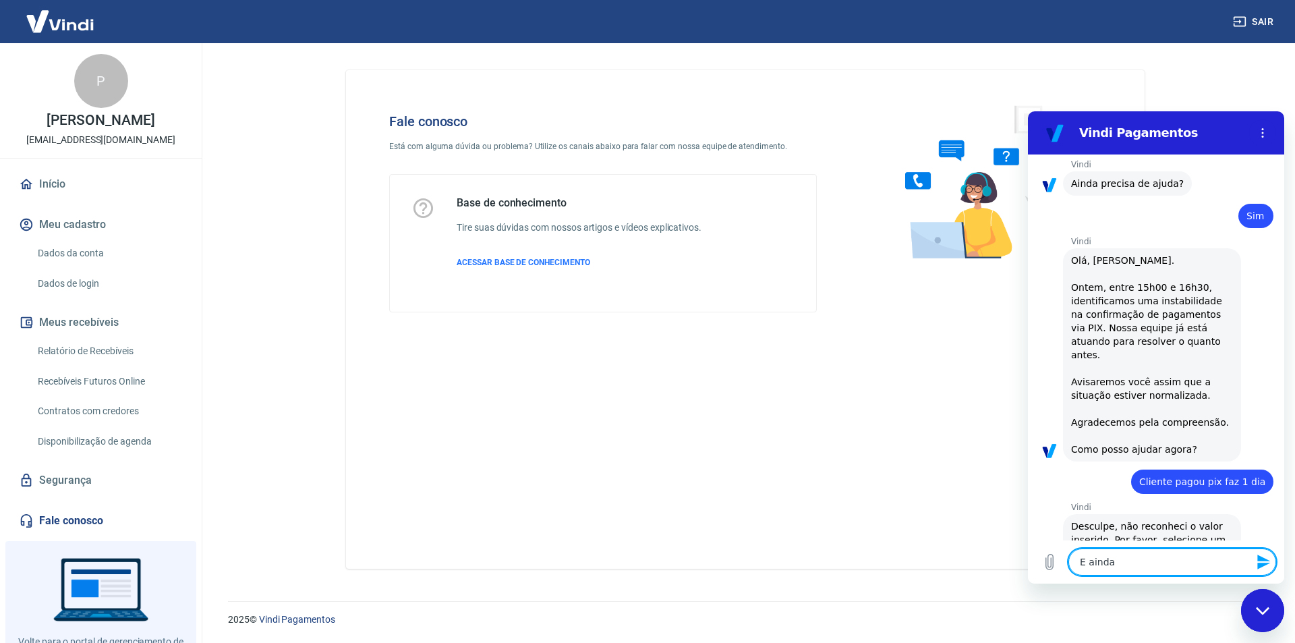
drag, startPoint x: 1120, startPoint y: 568, endPoint x: 822, endPoint y: 581, distance: 299.1
click html "Vindi Pagamentos 10:25 diz: Bom dia Enviado · 10:25 [PERSON_NAME] diz: [PERSON_…"
type textarea "e"
type textarea "x"
type textarea "en"
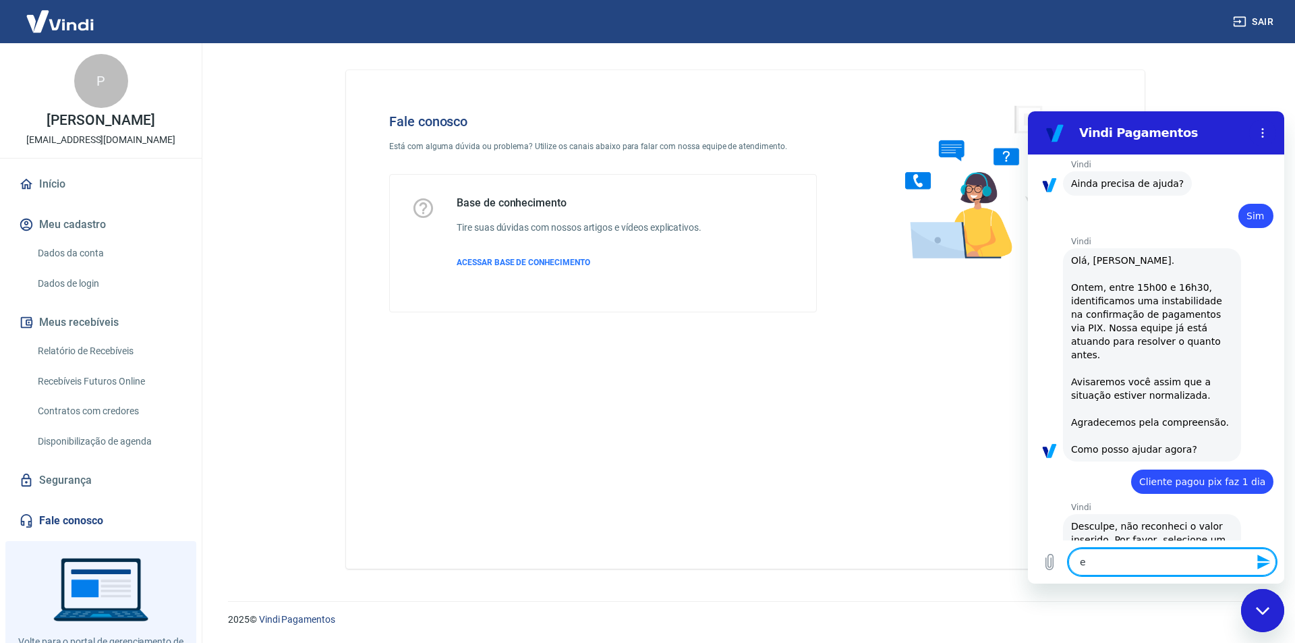
type textarea "x"
type textarea "ent"
type textarea "x"
type textarea "ente"
type textarea "x"
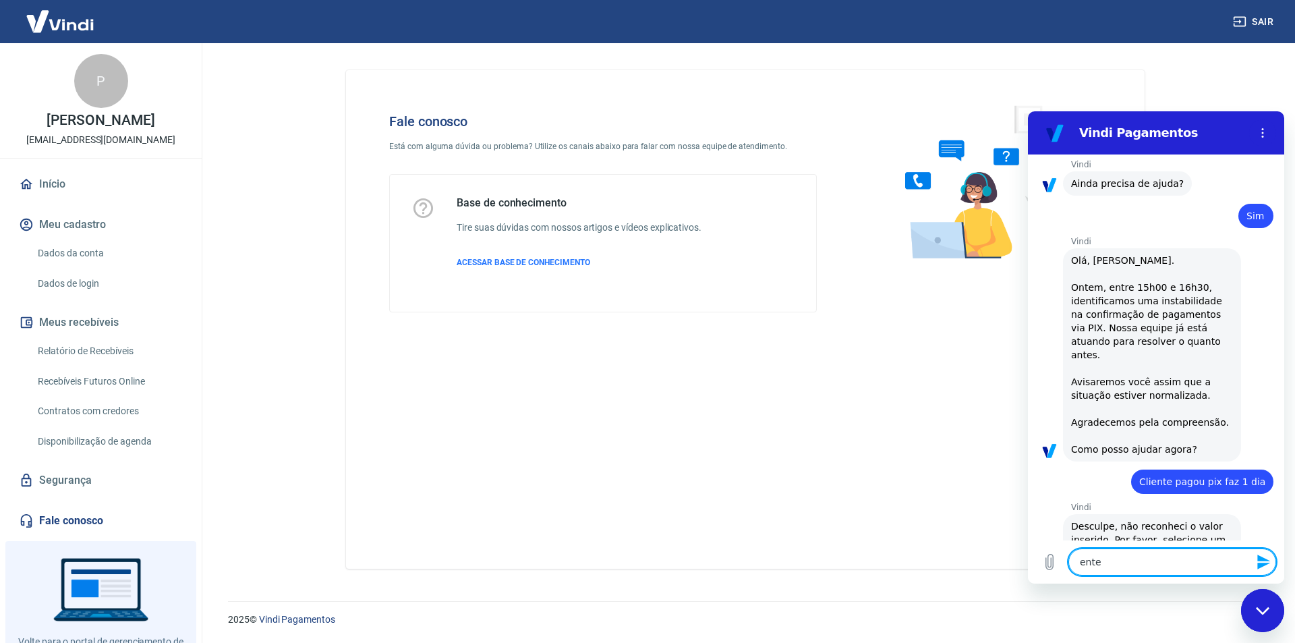
type textarea "enten"
type textarea "x"
type textarea "entend"
type textarea "x"
type textarea "entendi"
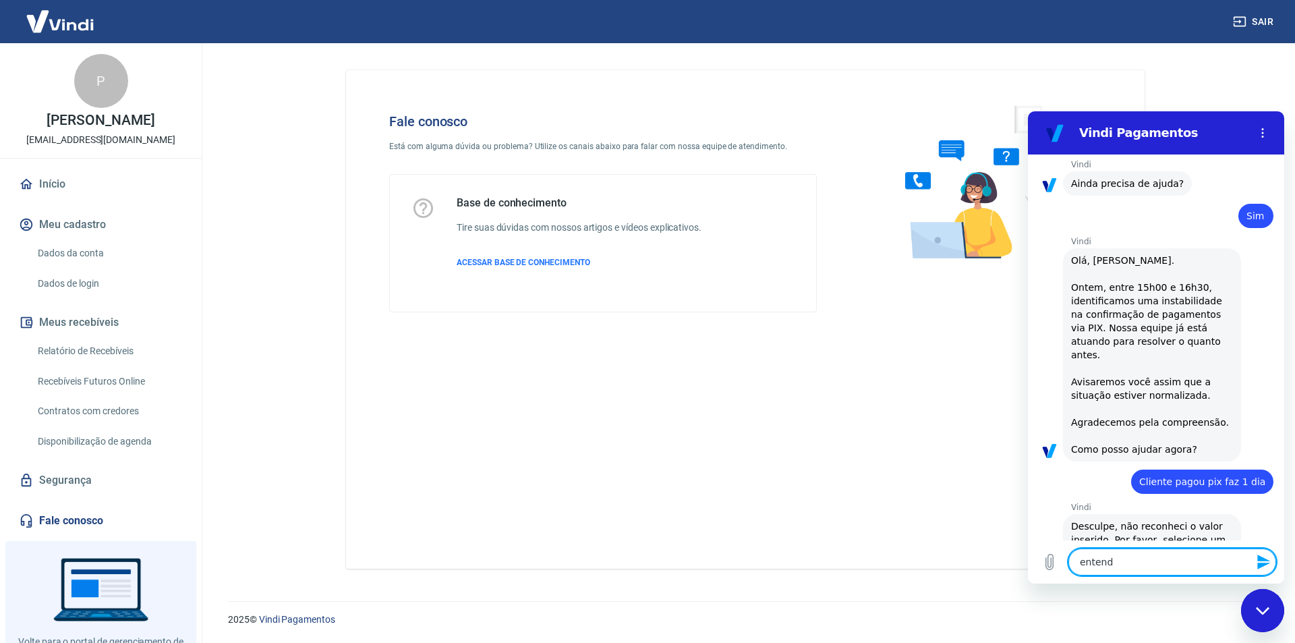
type textarea "x"
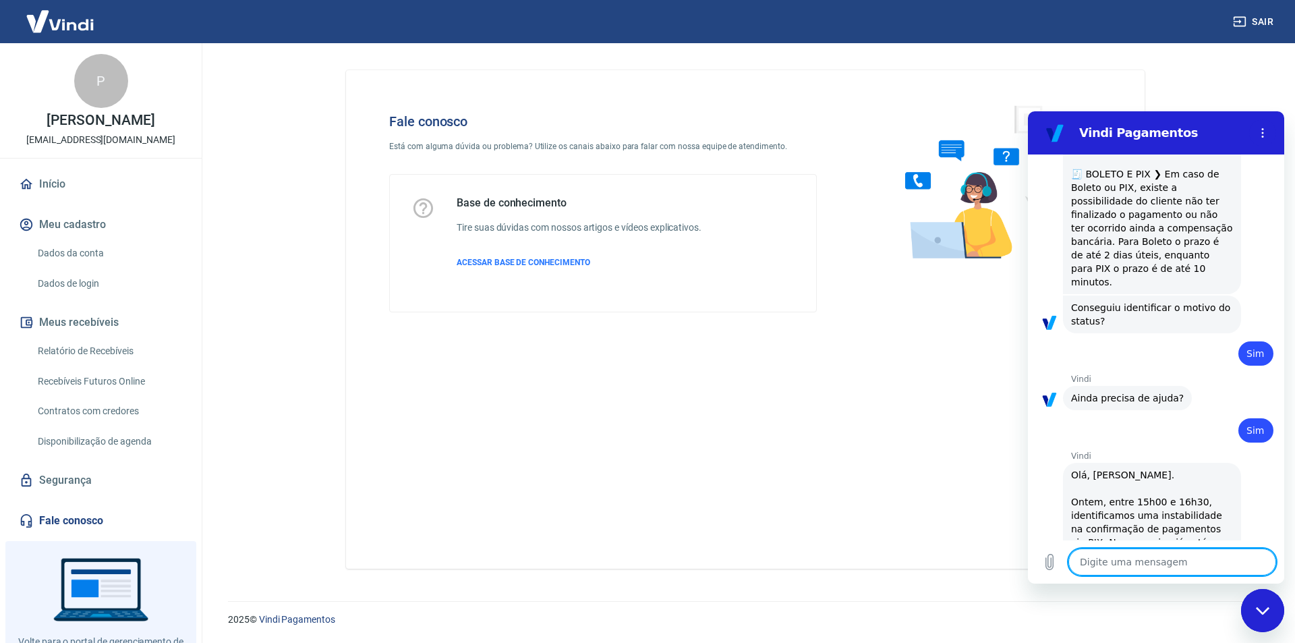
scroll to position [1512, 0]
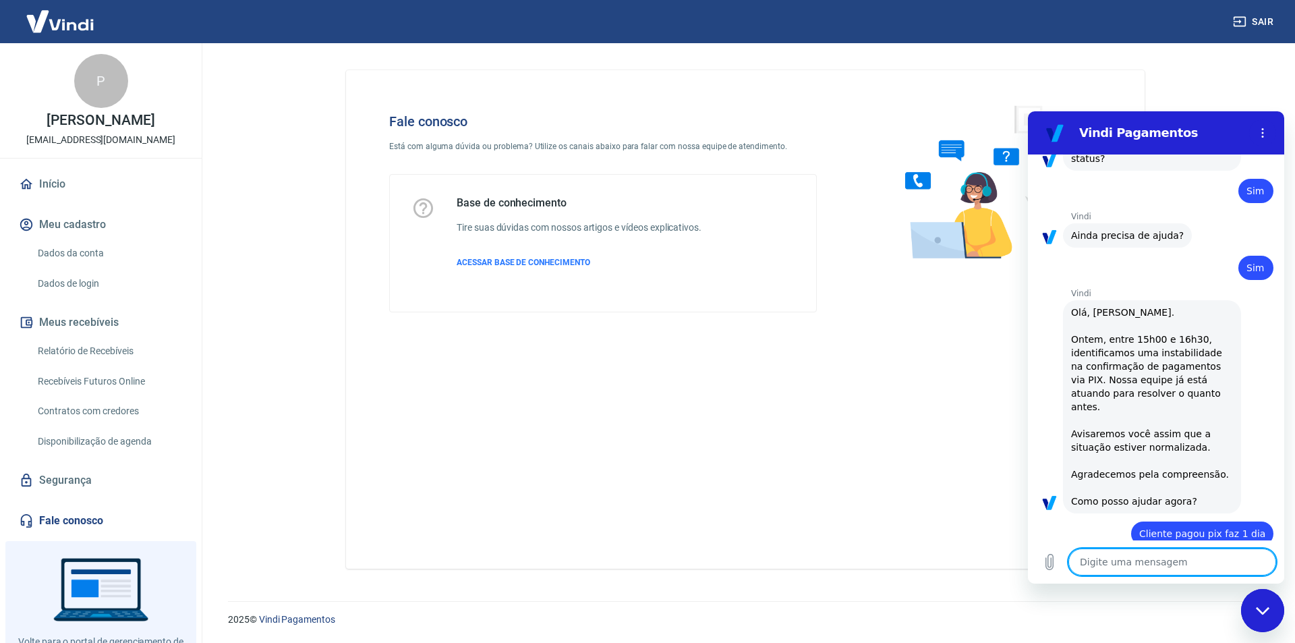
type textarea "x"
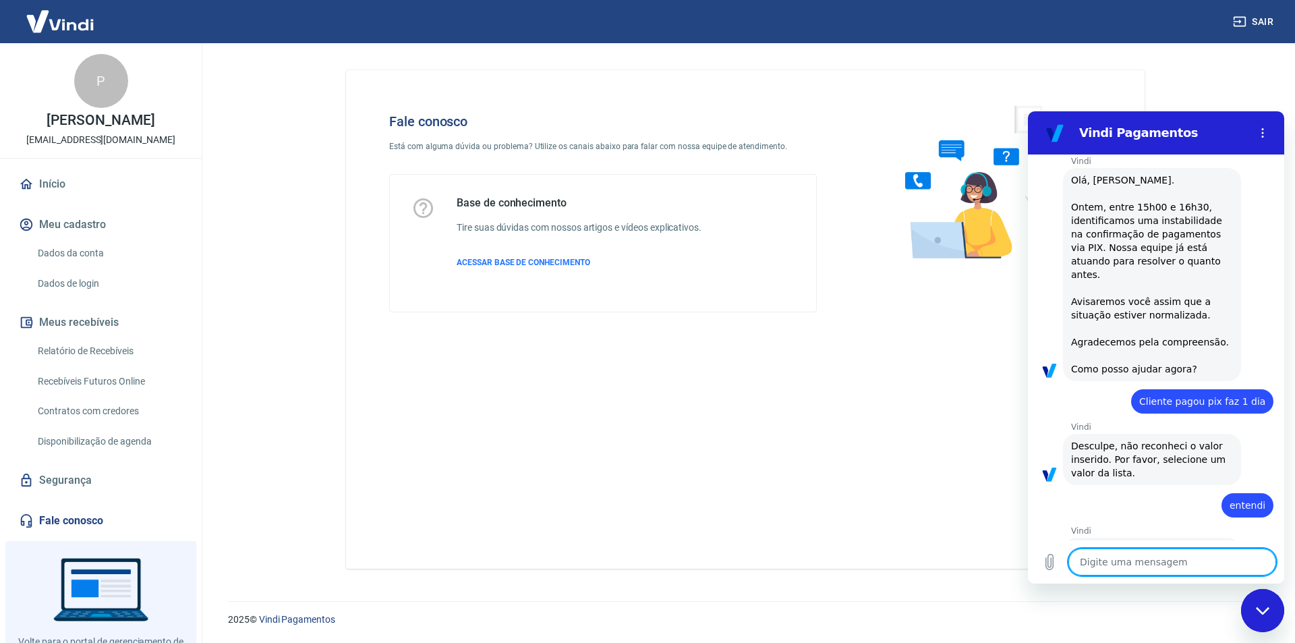
scroll to position [1853, 0]
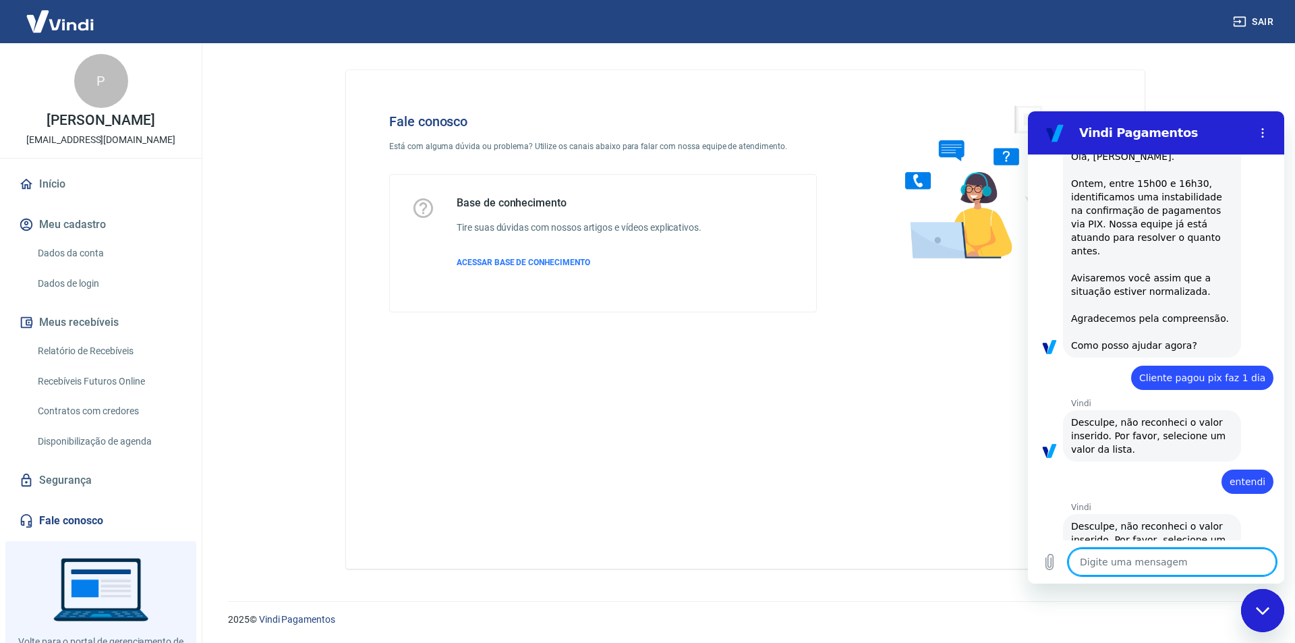
click at [1141, 573] on textarea at bounding box center [1172, 561] width 208 height 27
type textarea "x"
